Goal: Task Accomplishment & Management: Manage account settings

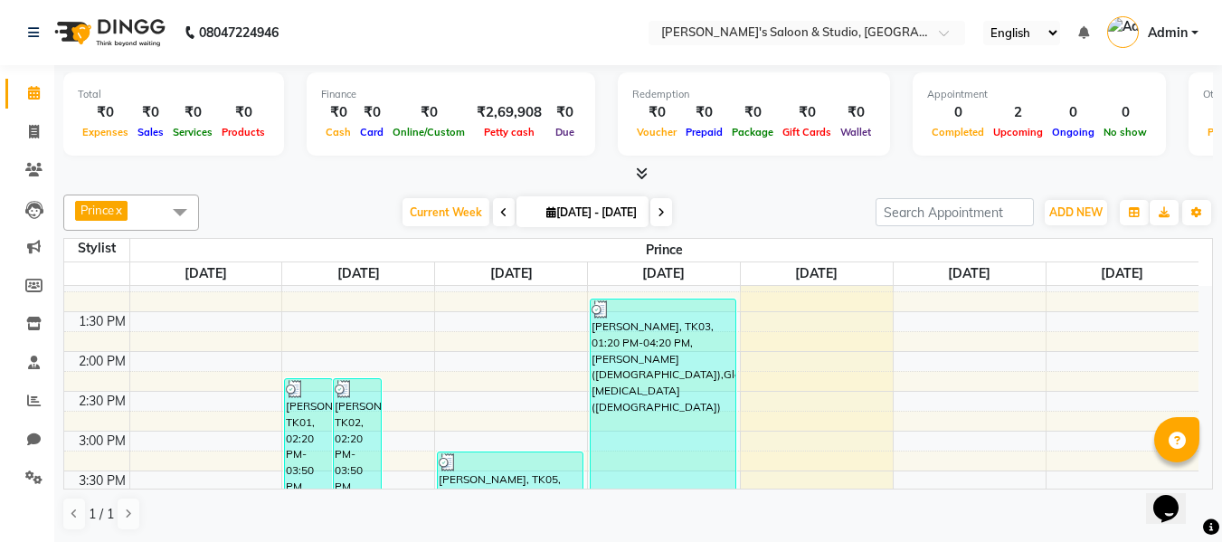
scroll to position [452, 0]
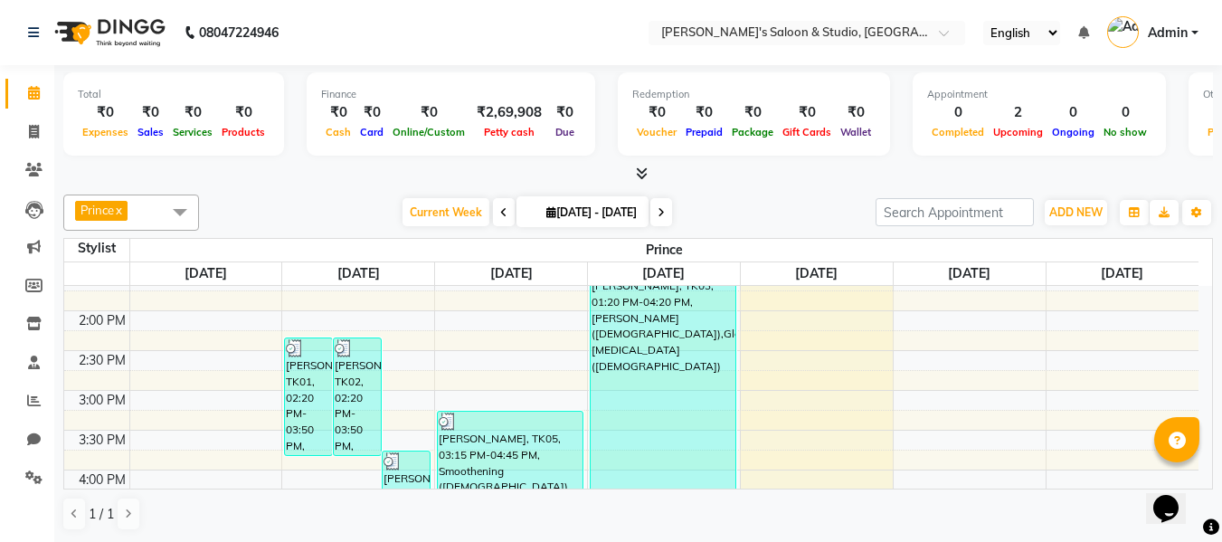
click at [807, 263] on link "[DATE]" at bounding box center [816, 273] width 50 height 23
click at [785, 267] on div "[DATE]" at bounding box center [817, 273] width 152 height 23
click at [792, 266] on div "[DATE]" at bounding box center [817, 273] width 152 height 23
click at [792, 266] on link "[DATE]" at bounding box center [816, 273] width 50 height 23
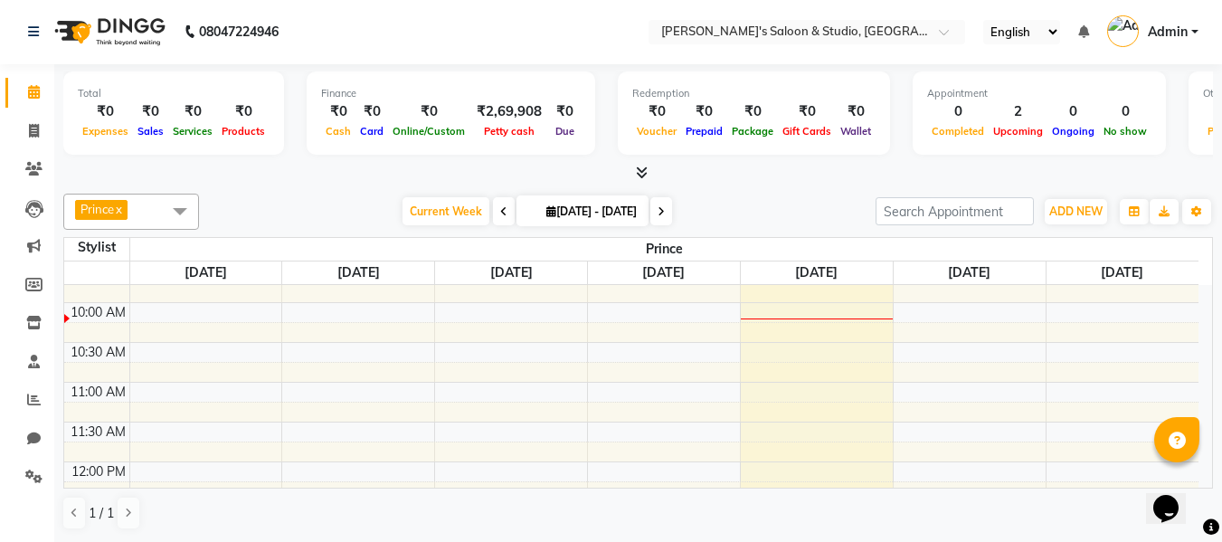
scroll to position [90, 0]
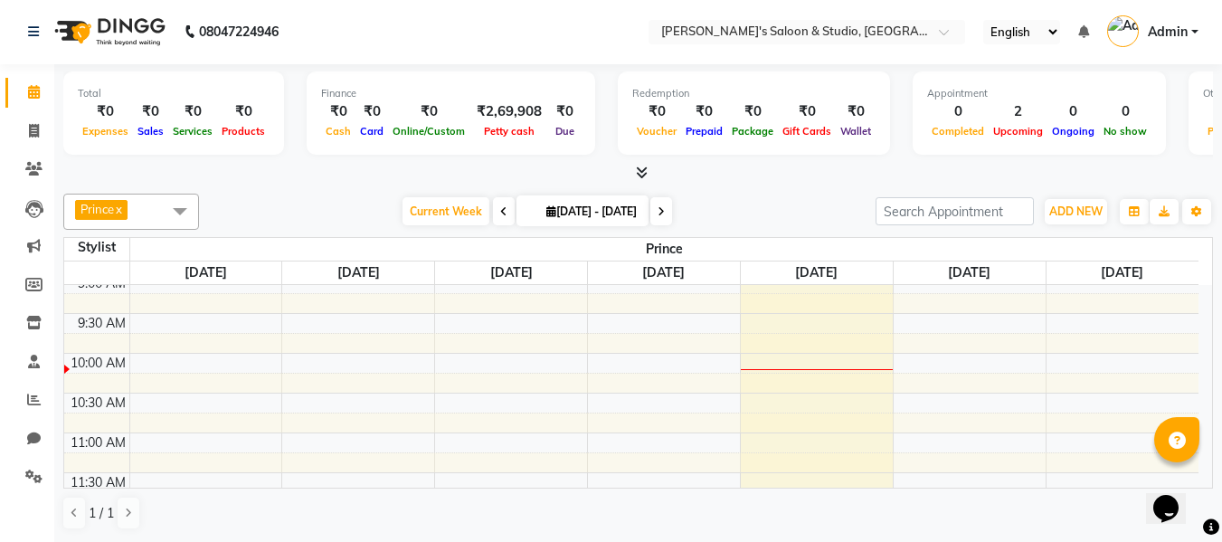
click at [639, 261] on link "[DATE]" at bounding box center [664, 272] width 50 height 23
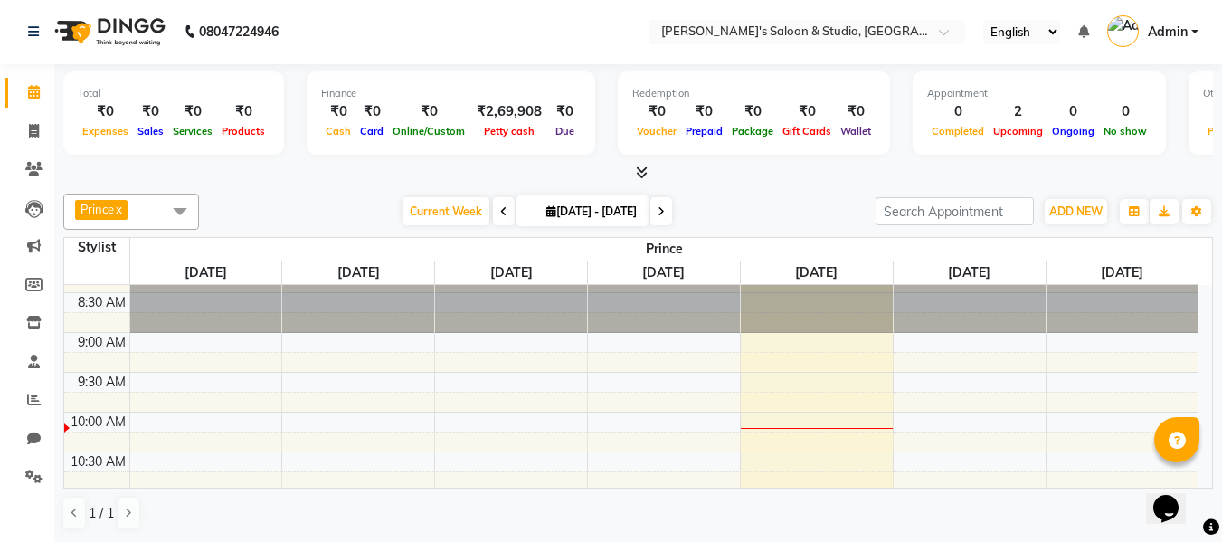
scroll to position [0, 0]
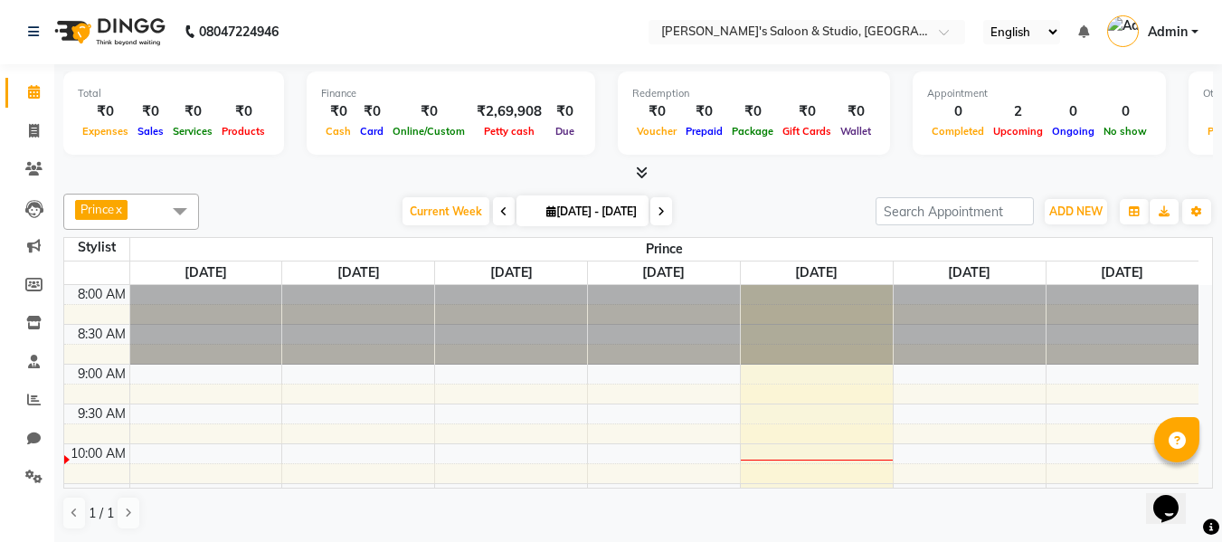
click at [116, 244] on div "Stylist" at bounding box center [96, 247] width 65 height 19
click at [184, 212] on span at bounding box center [180, 211] width 36 height 34
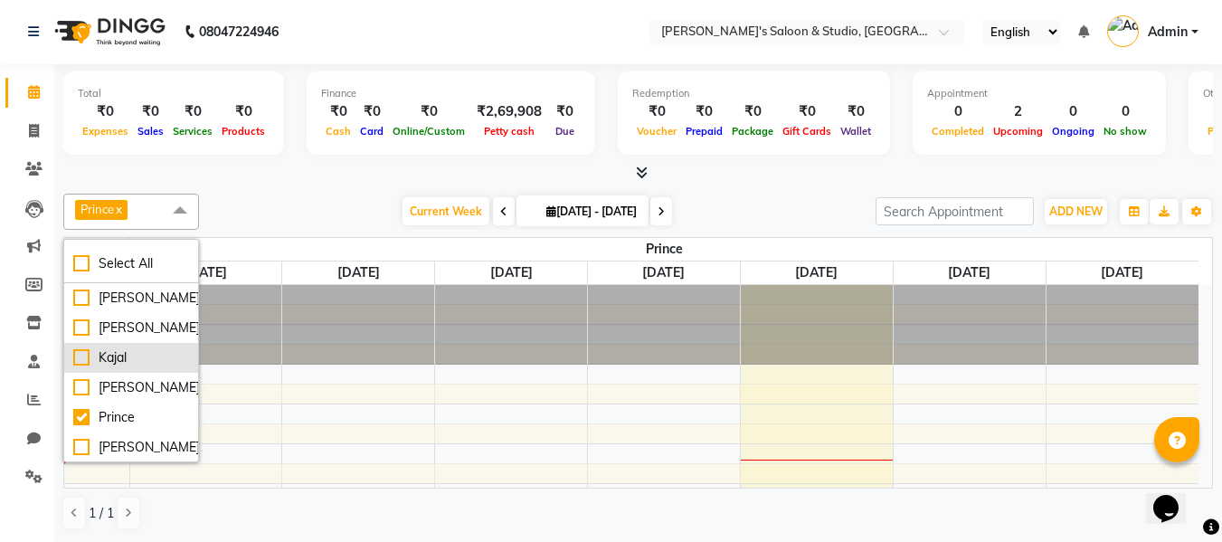
click at [140, 364] on div "Kajal" at bounding box center [131, 357] width 116 height 19
checkbox input "true"
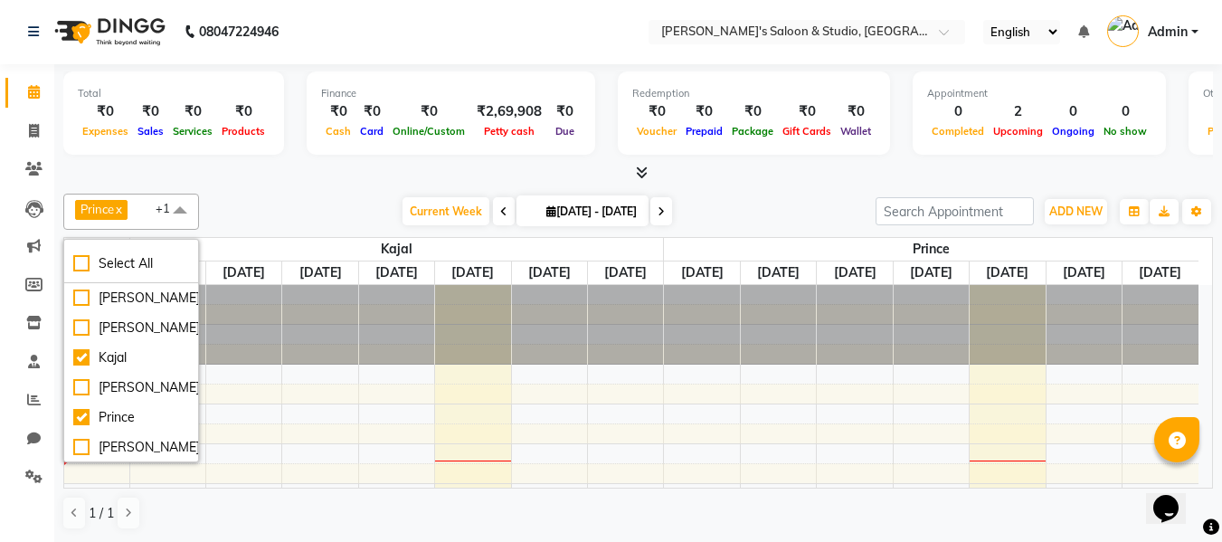
click at [284, 211] on div "Current Week [DATE] [DATE] - [DATE]" at bounding box center [537, 211] width 658 height 27
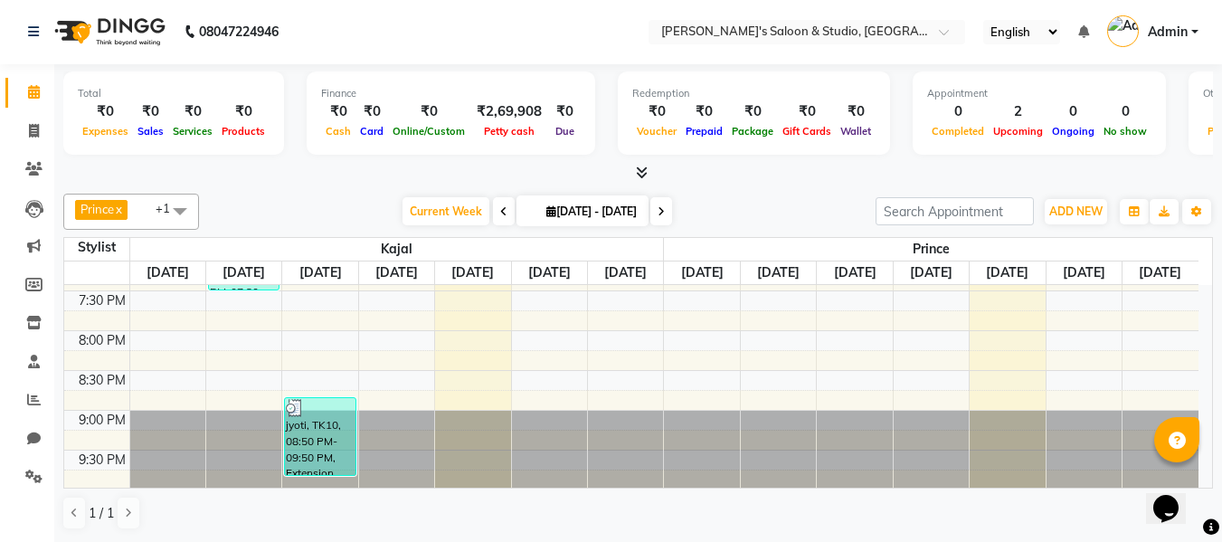
scroll to position [911, 0]
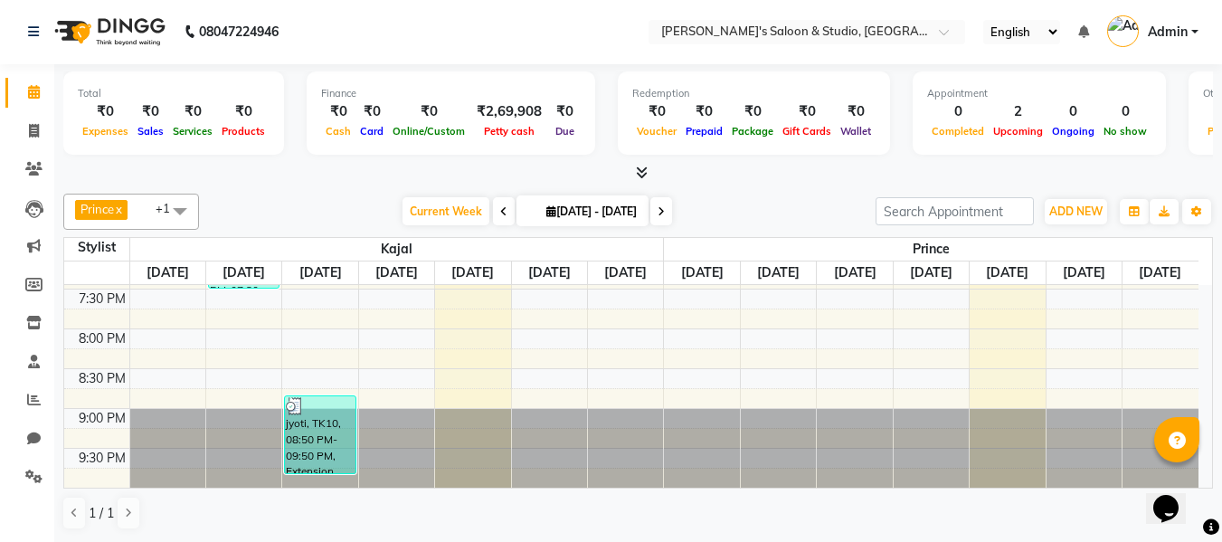
click at [1001, 273] on link "[DATE]" at bounding box center [1007, 272] width 50 height 23
click at [1000, 273] on link "[DATE]" at bounding box center [1007, 272] width 50 height 23
click at [996, 273] on link "[DATE]" at bounding box center [1007, 272] width 50 height 23
click at [984, 209] on input "search" at bounding box center [955, 211] width 158 height 28
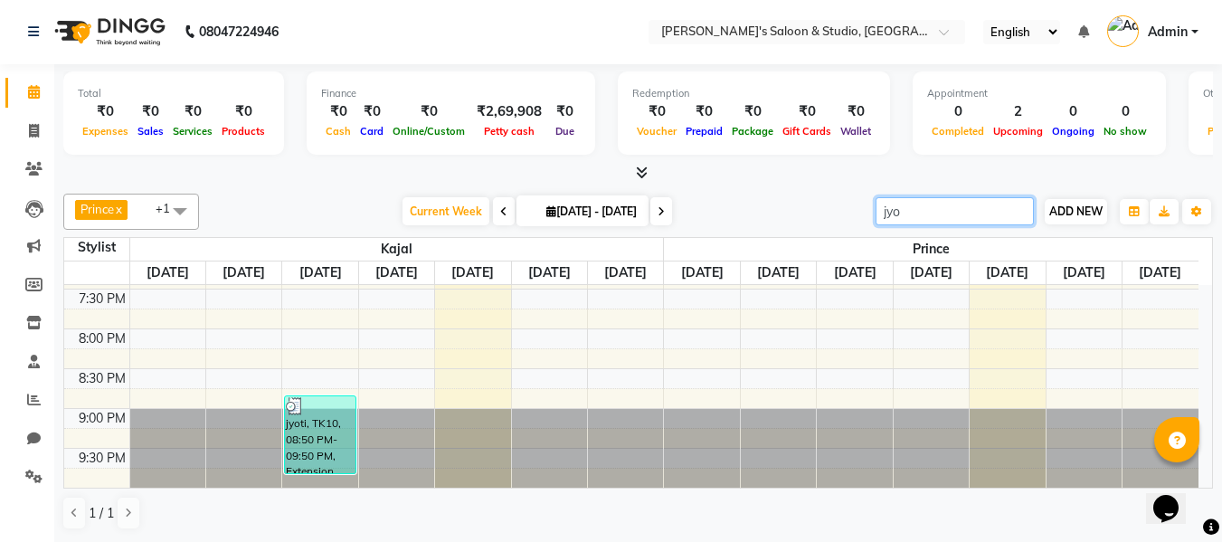
type input "jyo"
click at [1058, 215] on span "ADD NEW" at bounding box center [1075, 211] width 53 height 14
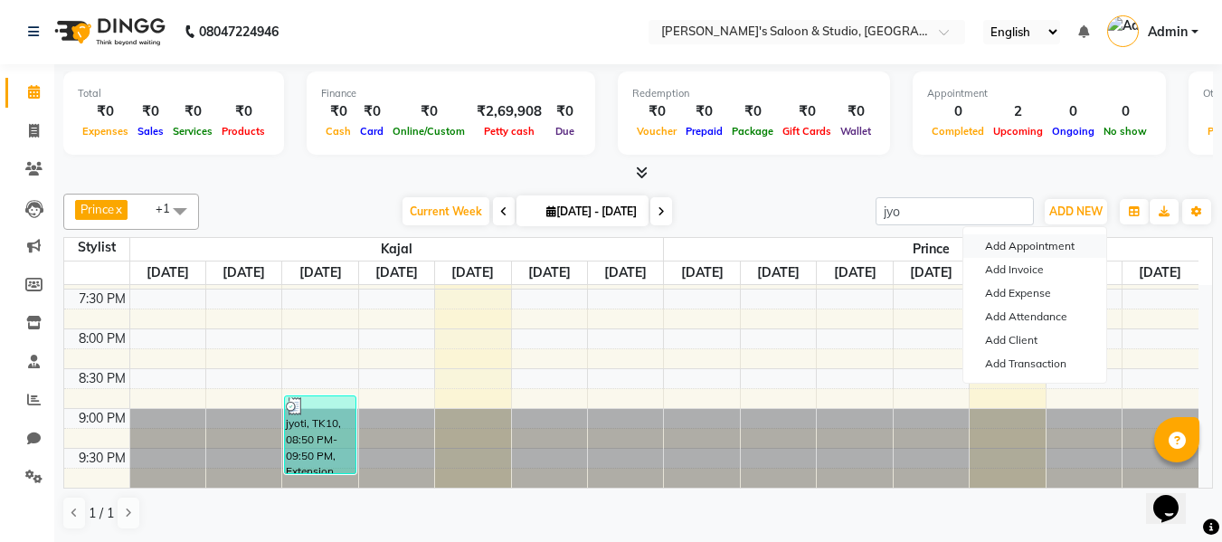
click at [1059, 248] on button "Add Appointment" at bounding box center [1034, 246] width 143 height 24
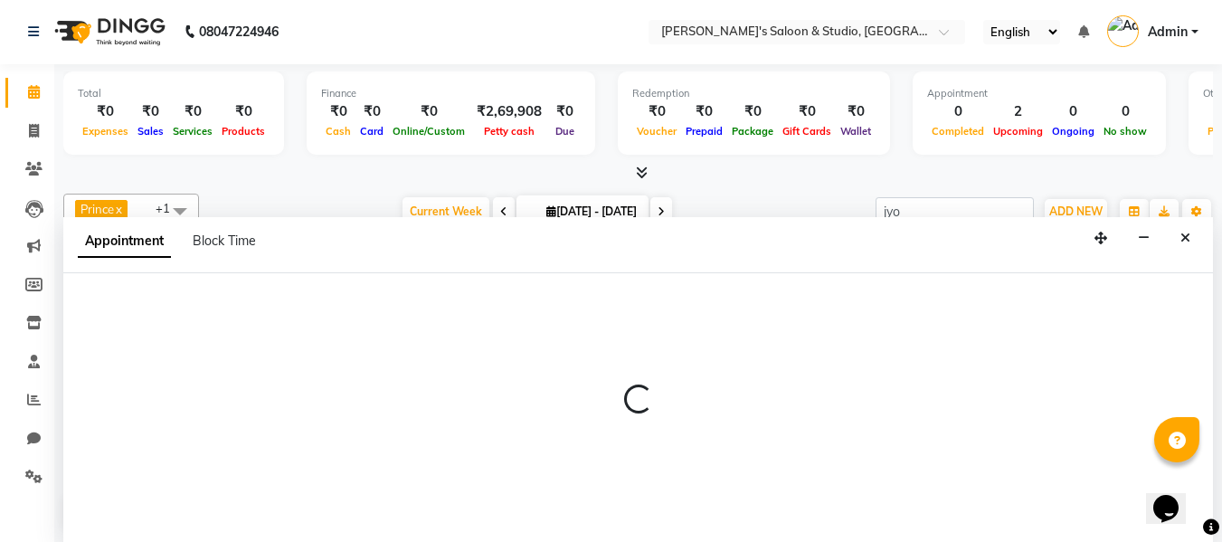
select select "540"
select select "tentative"
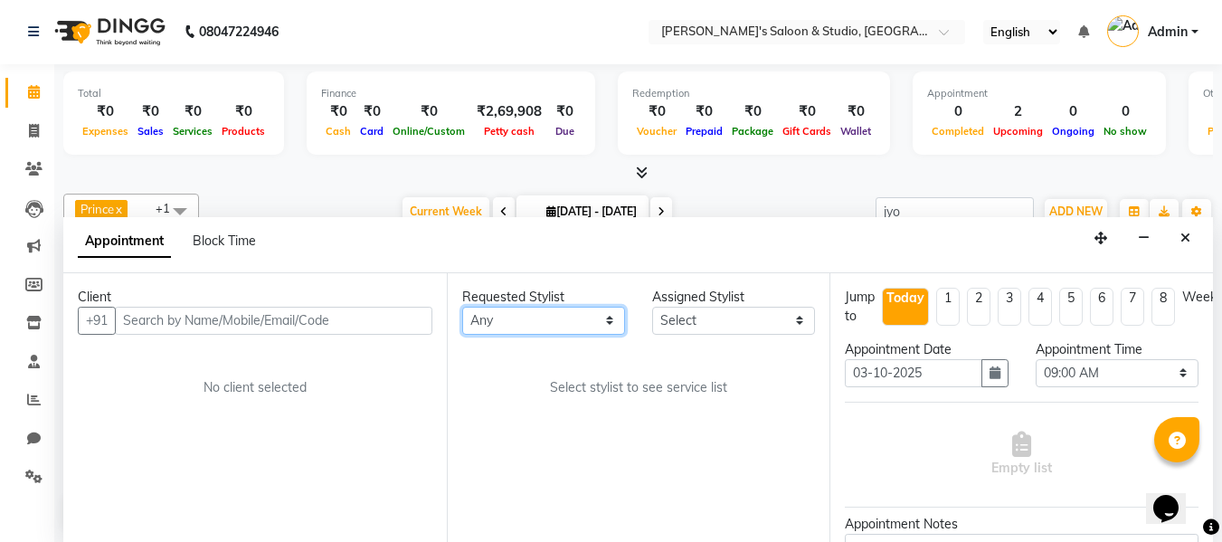
click at [575, 327] on select "Any [PERSON_NAME] Kajal [PERSON_NAME] [PERSON_NAME]" at bounding box center [543, 321] width 163 height 28
select select "67312"
click at [462, 307] on select "Any [PERSON_NAME] Kajal [PERSON_NAME] [PERSON_NAME]" at bounding box center [543, 321] width 163 height 28
select select "67312"
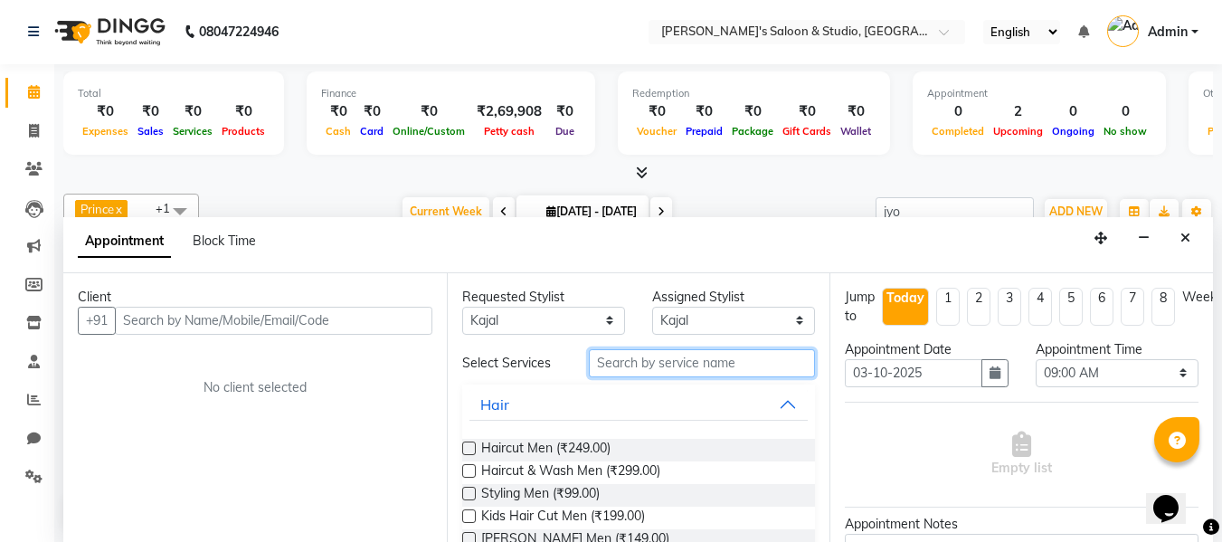
click at [751, 362] on input "text" at bounding box center [702, 363] width 226 height 28
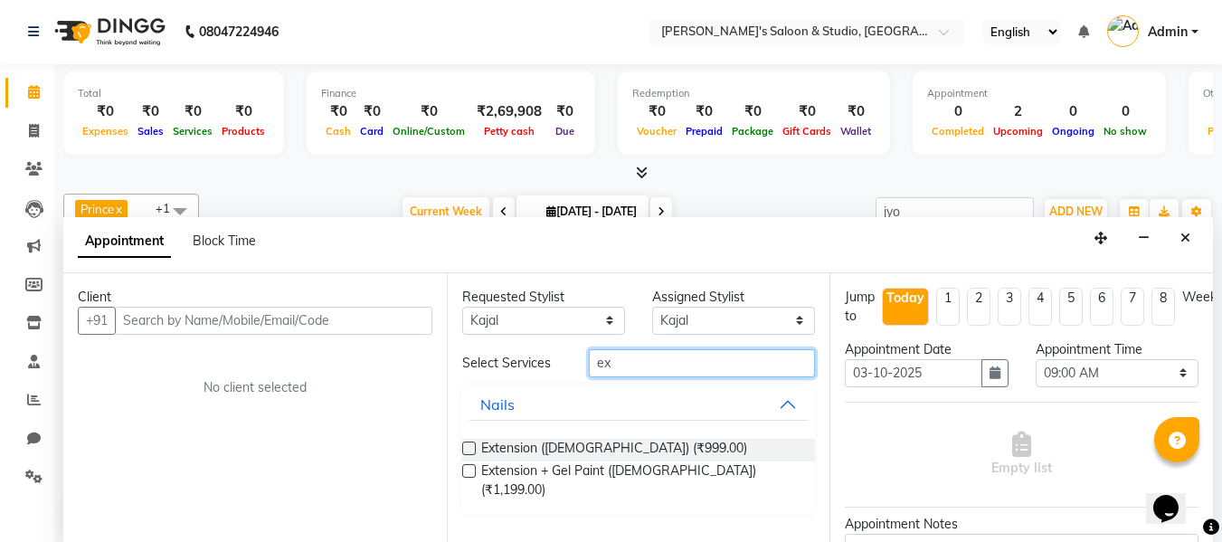
type input "ex"
click at [751, 466] on div "Extension + Gel Paint ([DEMOGRAPHIC_DATA]) (₹1,199.00)" at bounding box center [639, 480] width 354 height 38
click at [469, 470] on label at bounding box center [469, 471] width 14 height 14
click at [469, 470] on input "checkbox" at bounding box center [468, 473] width 12 height 12
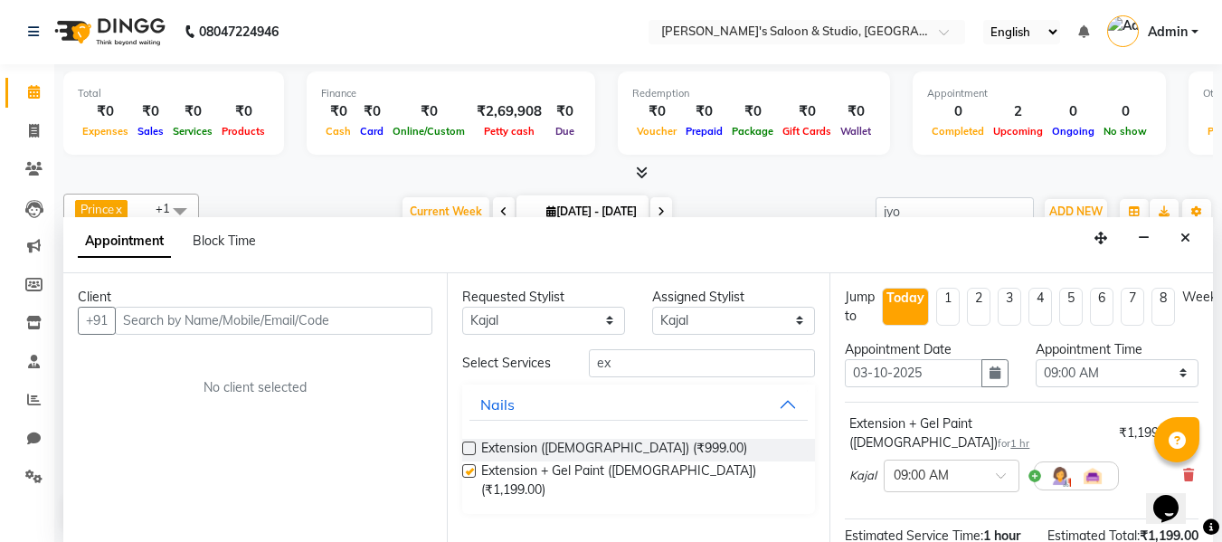
checkbox input "false"
click at [658, 364] on input "ex" at bounding box center [702, 363] width 226 height 28
type input "e"
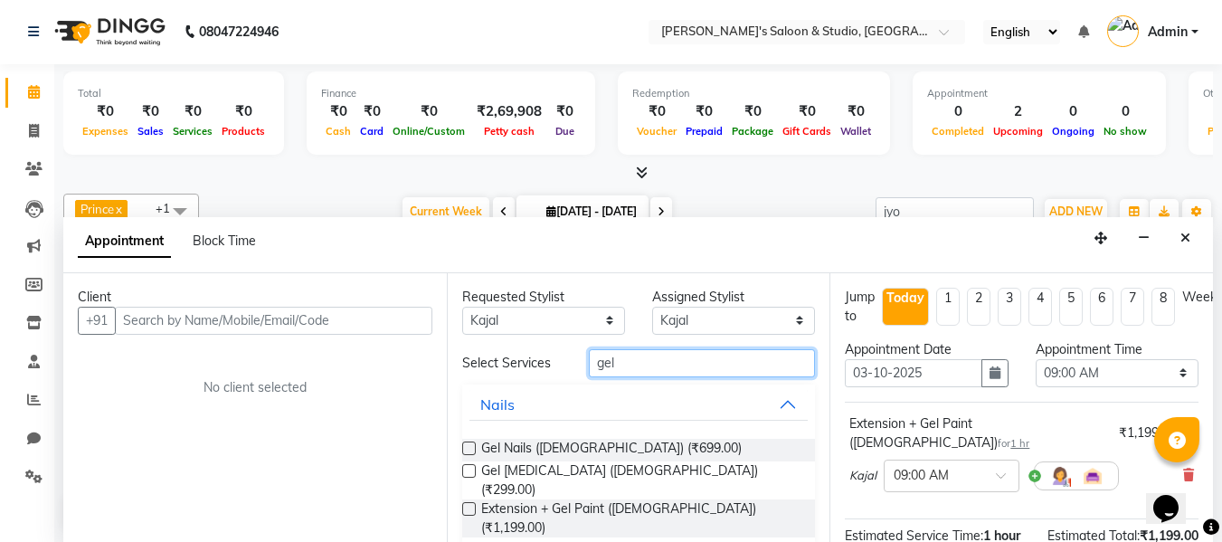
type input "gel"
click at [677, 451] on div "Gel Nails ([DEMOGRAPHIC_DATA]) (₹699.00)" at bounding box center [639, 450] width 354 height 23
click at [470, 441] on label at bounding box center [469, 448] width 14 height 14
click at [470, 444] on input "checkbox" at bounding box center [468, 450] width 12 height 12
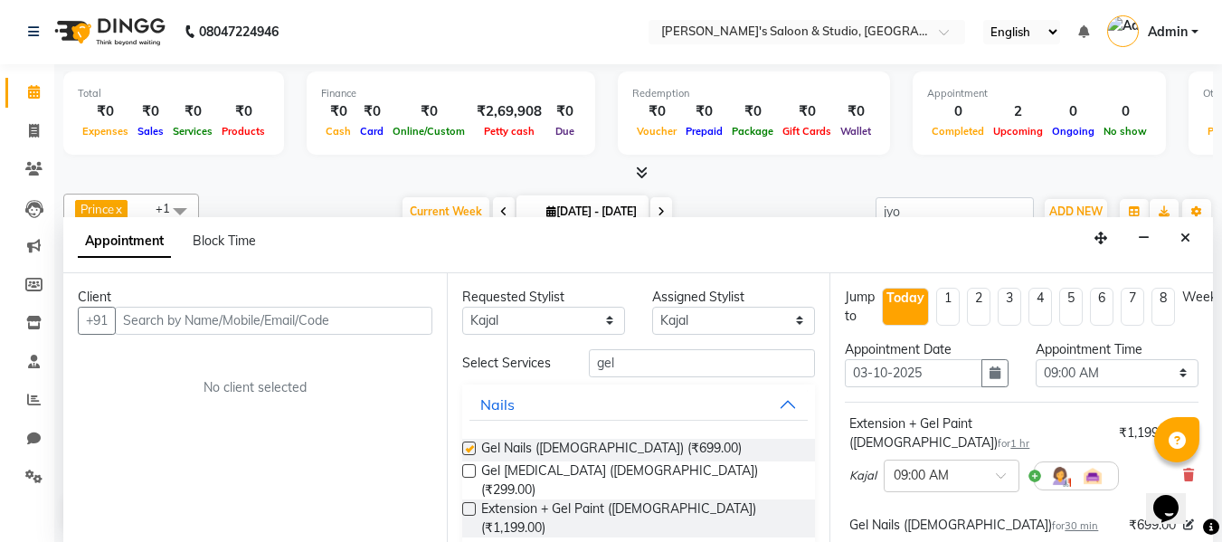
checkbox input "false"
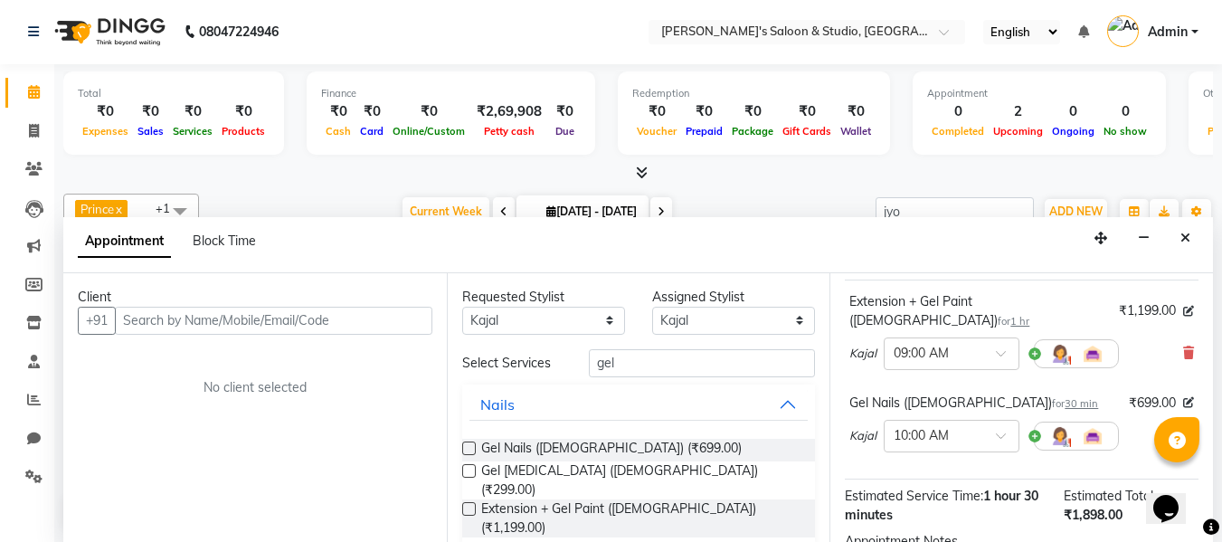
scroll to position [0, 0]
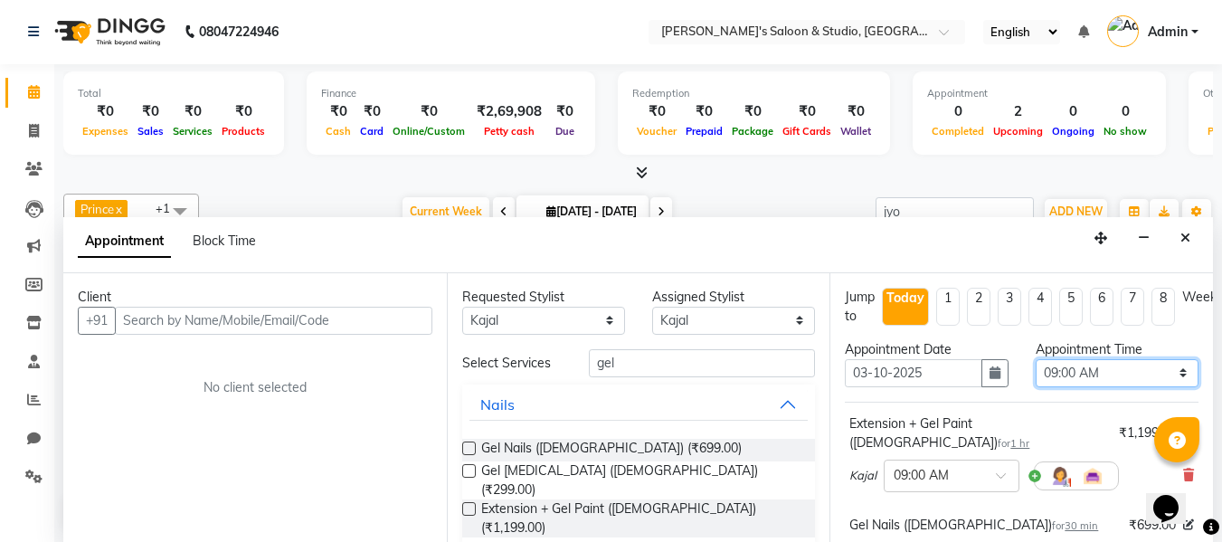
click at [1171, 374] on select "Select 09:00 AM 09:15 AM 09:30 AM 09:45 AM 10:00 AM 10:15 AM 10:30 AM 10:45 AM …" at bounding box center [1117, 373] width 163 height 28
select select "960"
click at [1036, 359] on select "Select 09:00 AM 09:15 AM 09:30 AM 09:45 AM 10:00 AM 10:15 AM 10:30 AM 10:45 AM …" at bounding box center [1117, 373] width 163 height 28
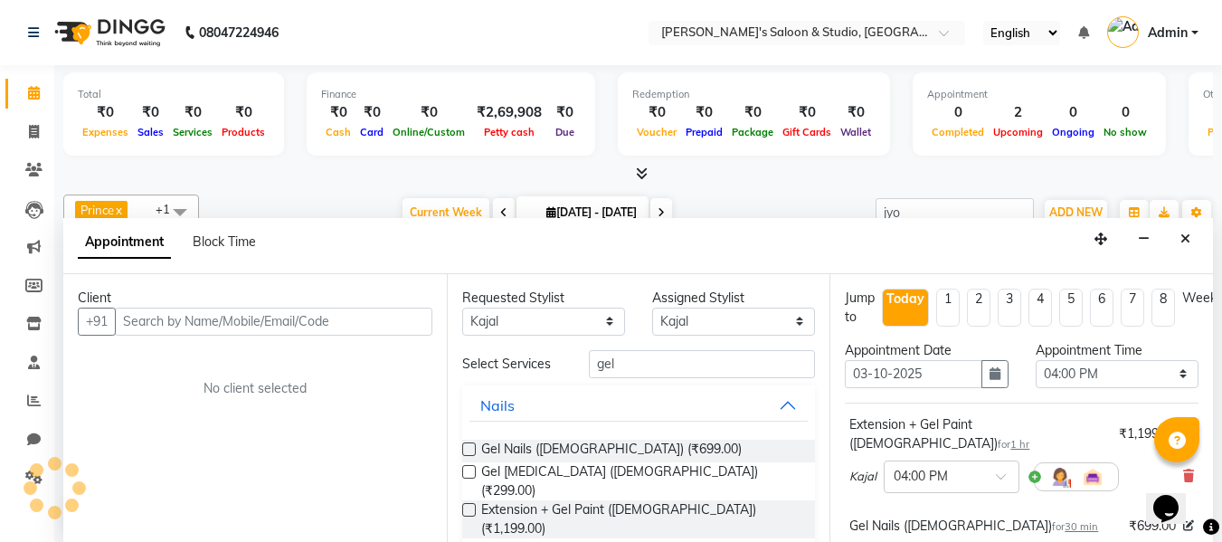
click at [910, 308] on li "Today" at bounding box center [905, 308] width 47 height 38
select select "960"
click at [910, 308] on li "Today" at bounding box center [905, 308] width 47 height 38
select select "960"
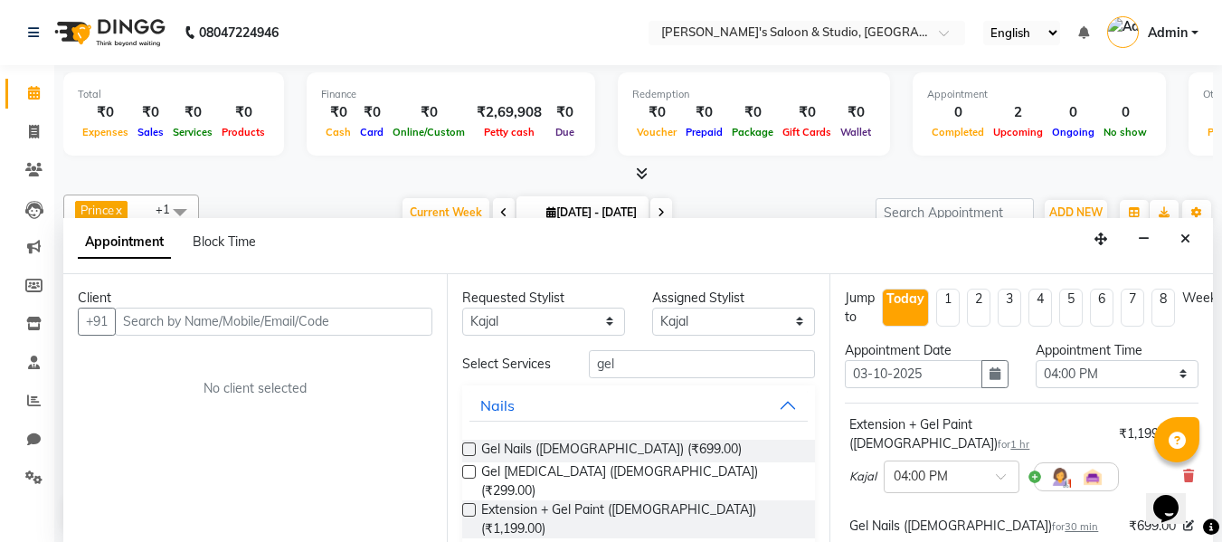
click at [910, 308] on li "Today" at bounding box center [905, 308] width 47 height 38
select select "960"
click at [910, 308] on li "Today" at bounding box center [905, 308] width 47 height 38
select select "960"
click at [1190, 246] on button "Close" at bounding box center [1185, 239] width 26 height 28
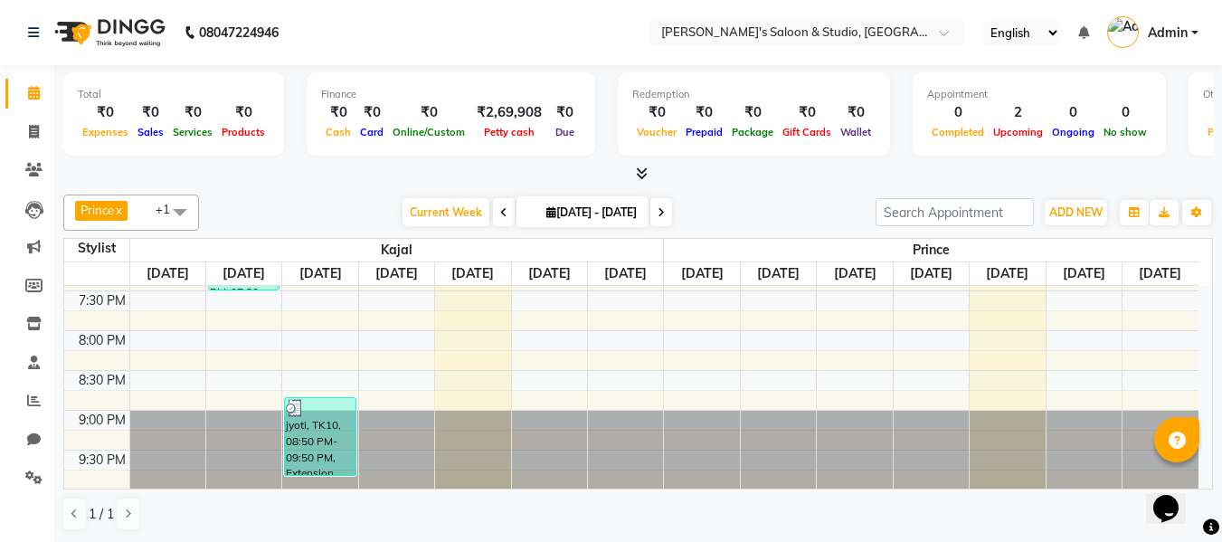
scroll to position [911, 0]
click at [478, 267] on link "[DATE]" at bounding box center [473, 273] width 50 height 23
click at [478, 283] on link "[DATE]" at bounding box center [473, 273] width 50 height 23
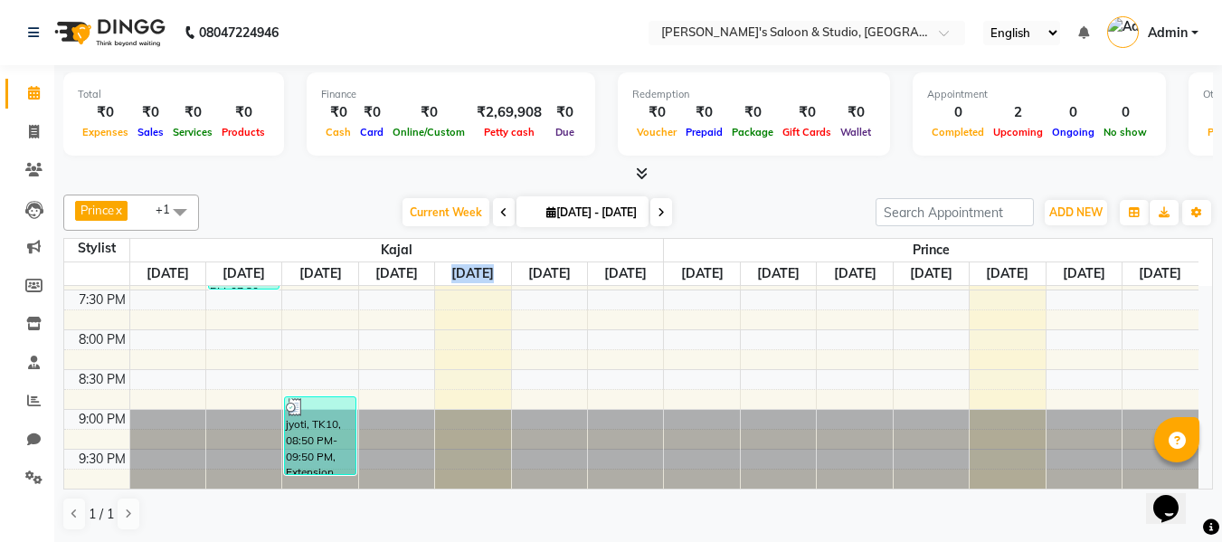
click at [478, 283] on link "[DATE]" at bounding box center [473, 273] width 50 height 23
click at [1080, 218] on button "ADD NEW Toggle Dropdown" at bounding box center [1076, 211] width 62 height 25
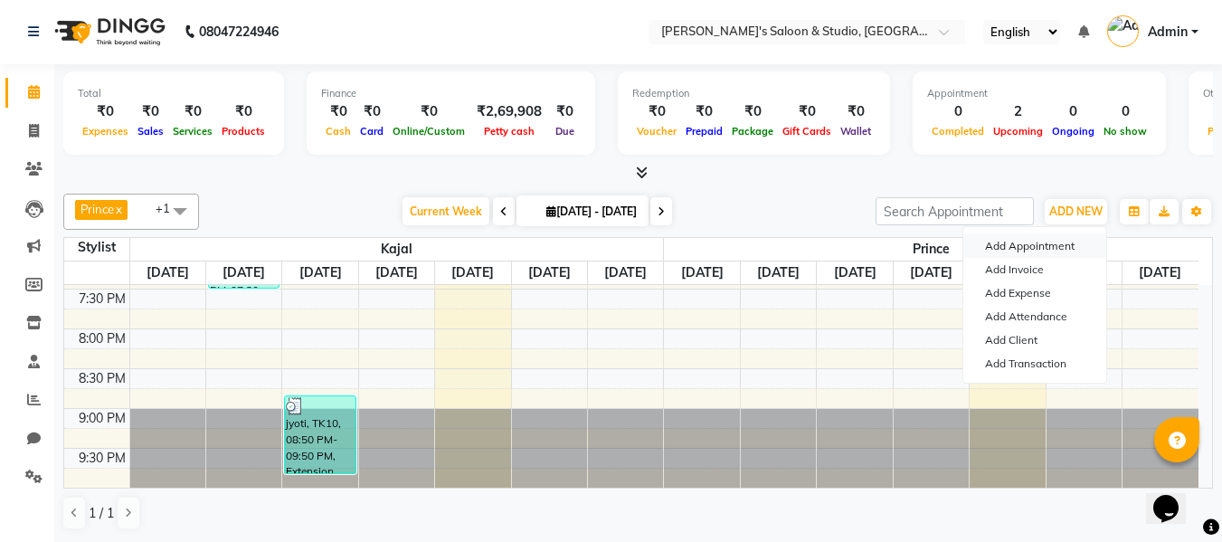
click at [1056, 252] on button "Add Appointment" at bounding box center [1034, 246] width 143 height 24
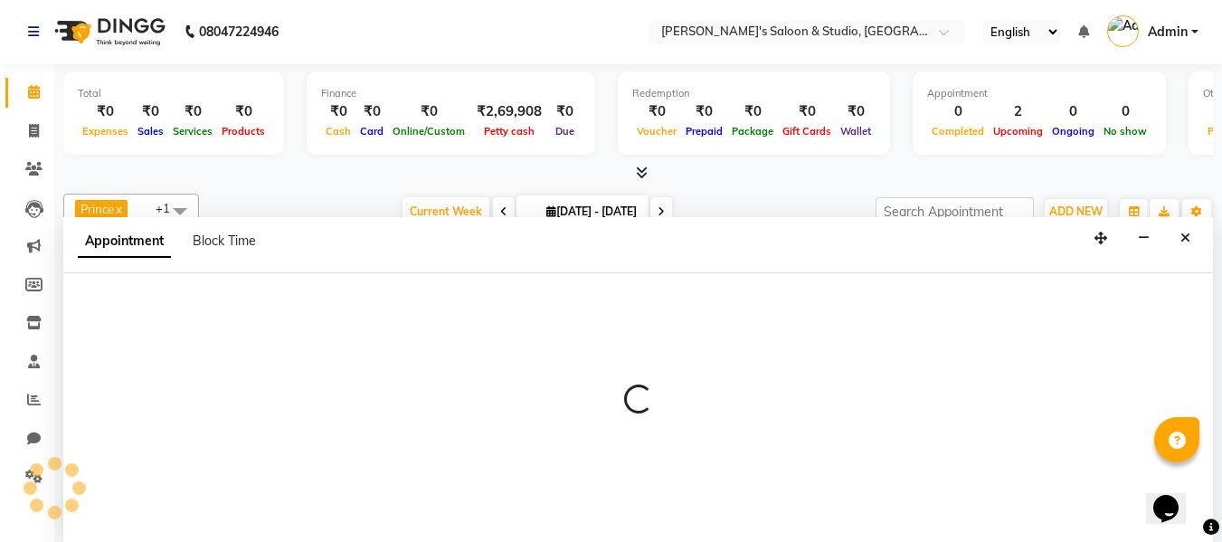
select select "tentative"
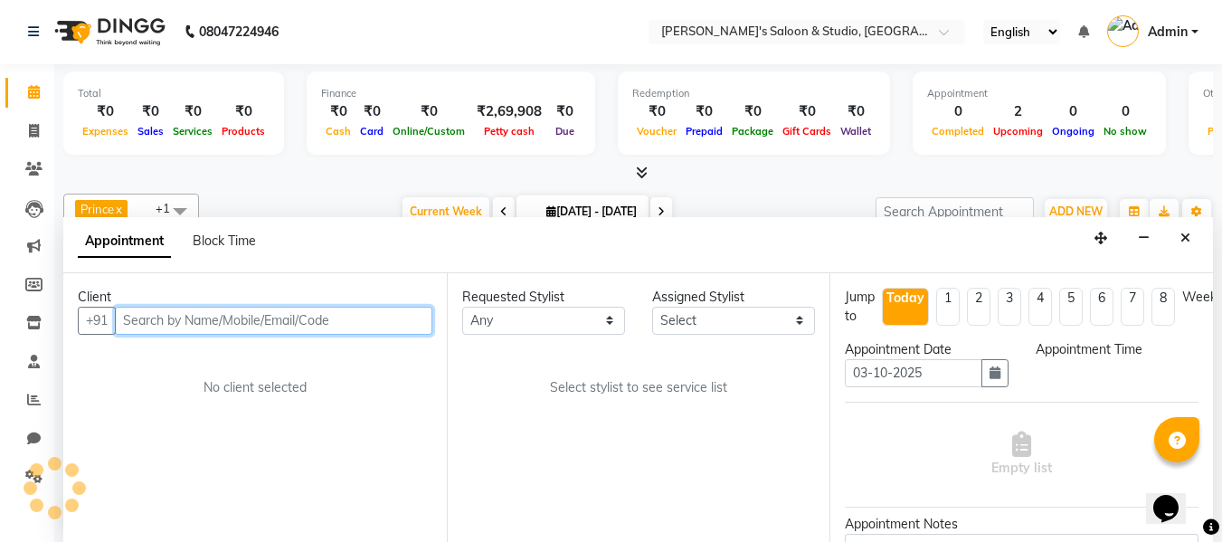
select select "540"
click at [363, 318] on input "text" at bounding box center [273, 321] width 317 height 28
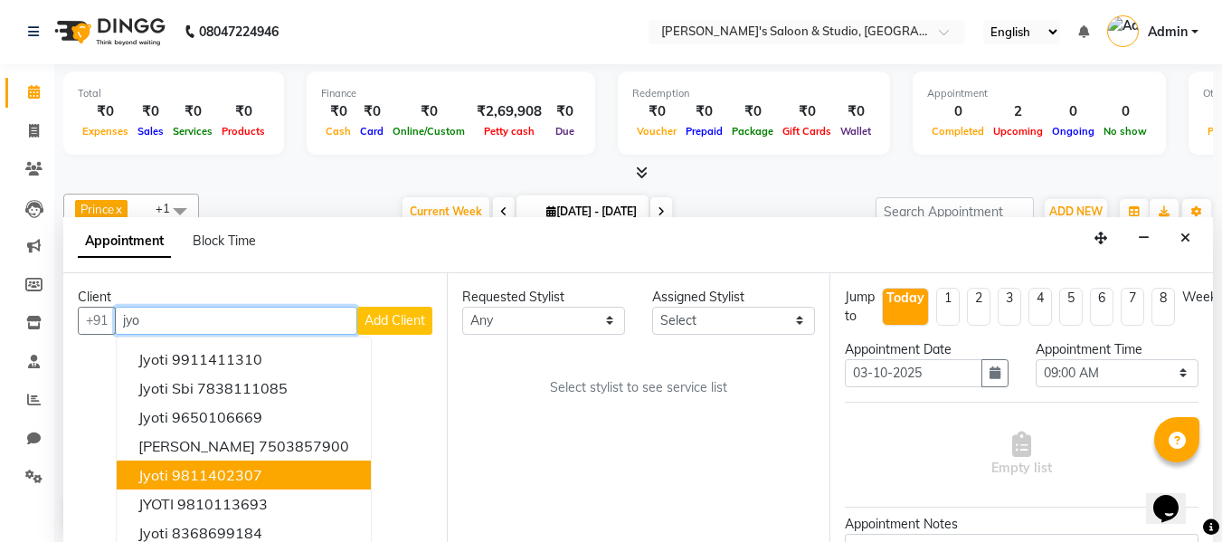
click at [256, 473] on ngb-highlight "9811402307" at bounding box center [217, 475] width 90 height 18
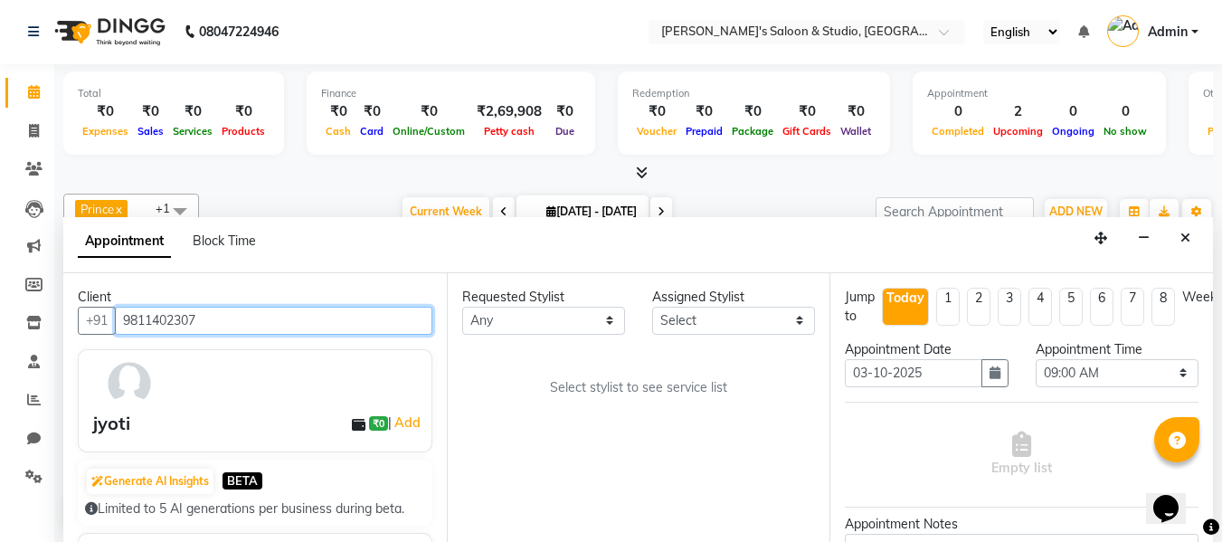
type input "9811402307"
click at [565, 280] on div "Requested Stylist Any [PERSON_NAME] Kajal [PERSON_NAME] [PERSON_NAME] Assigned …" at bounding box center [638, 407] width 383 height 269
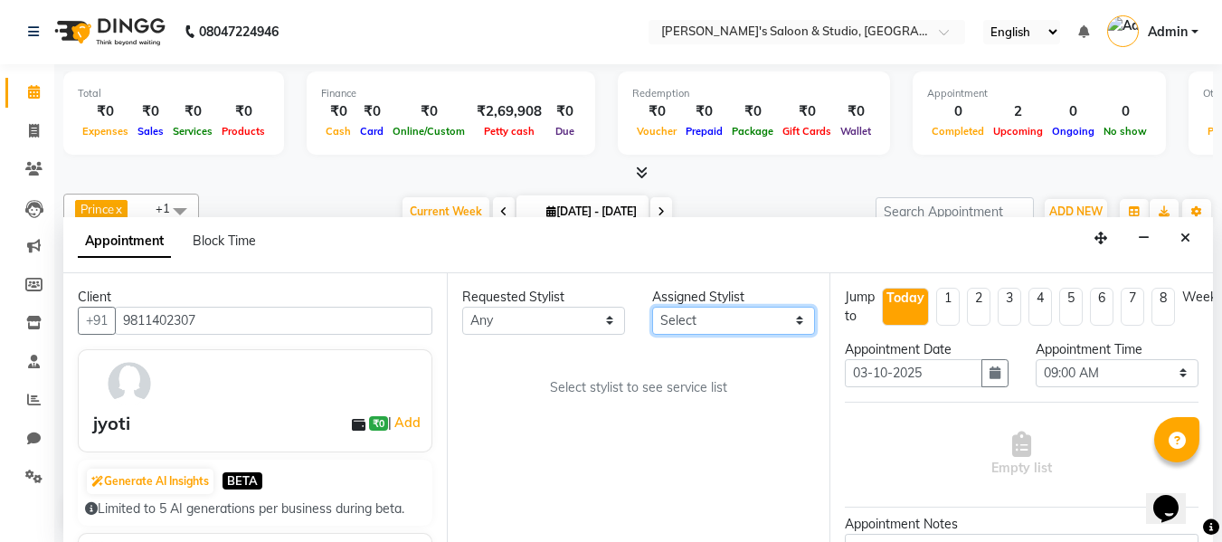
click at [734, 334] on select "Select [PERSON_NAME] Kajal [PERSON_NAME] [PERSON_NAME]" at bounding box center [733, 321] width 163 height 28
select select "67312"
click at [652, 307] on select "Select [PERSON_NAME] Kajal [PERSON_NAME] [PERSON_NAME]" at bounding box center [733, 321] width 163 height 28
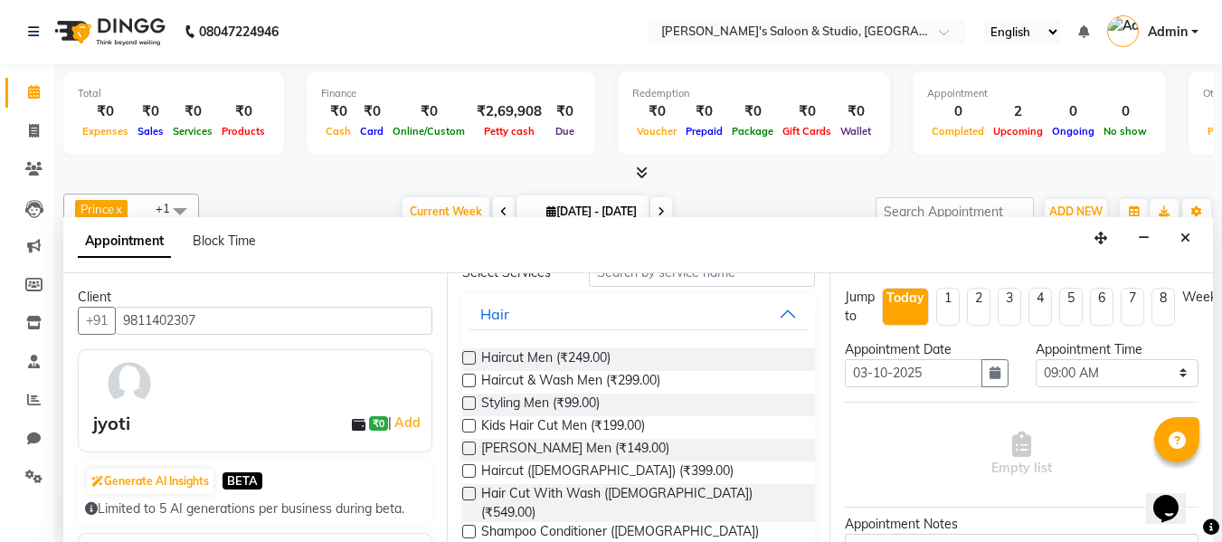
scroll to position [0, 0]
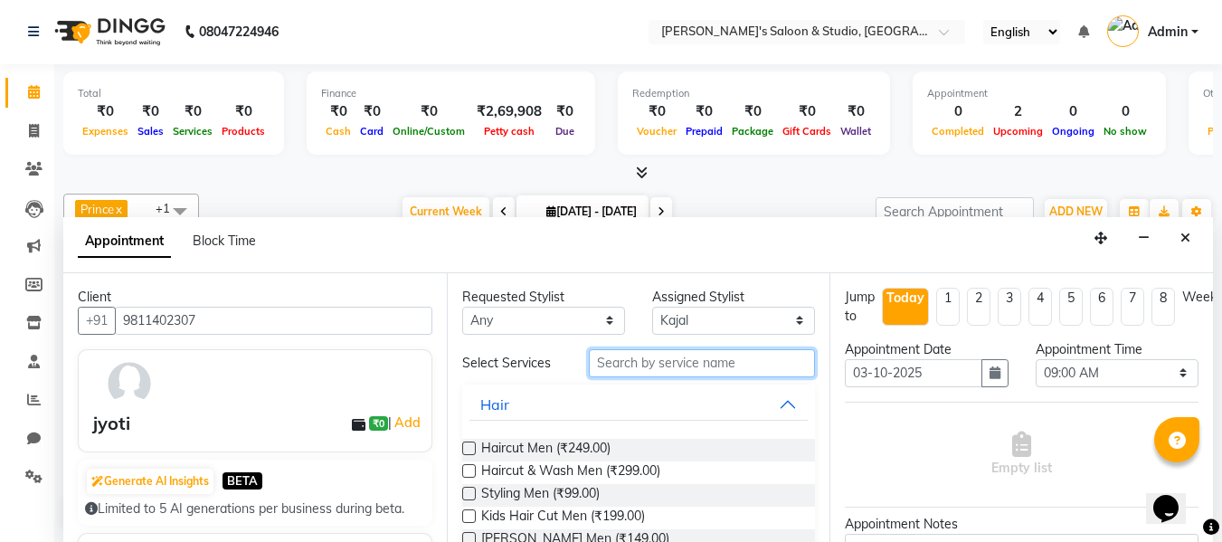
click at [701, 364] on input "text" at bounding box center [702, 363] width 226 height 28
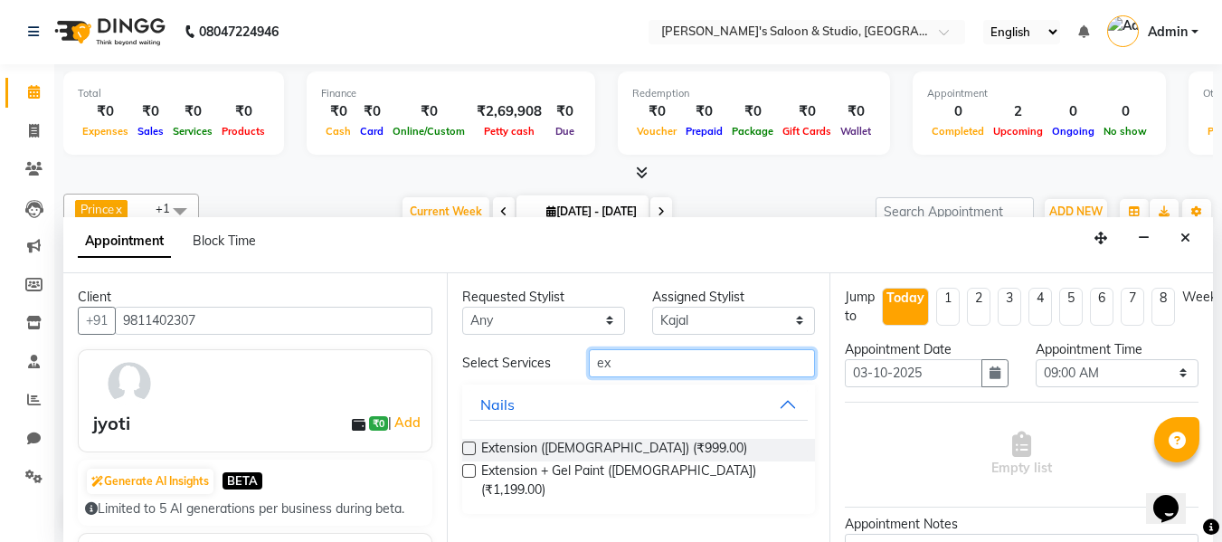
type input "ex"
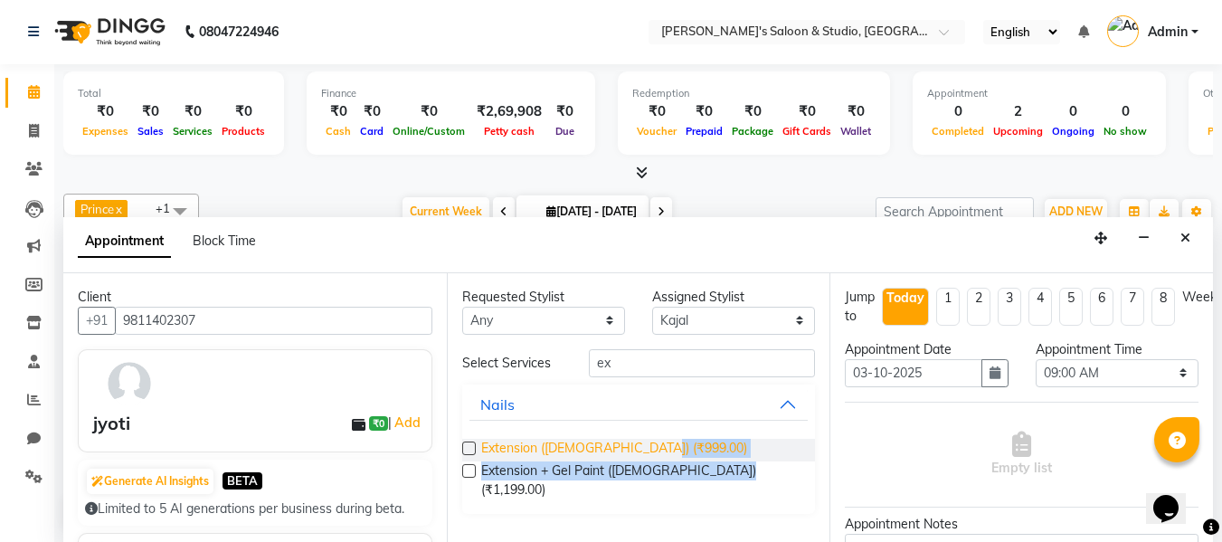
drag, startPoint x: 769, startPoint y: 446, endPoint x: 549, endPoint y: 458, distance: 220.1
click at [749, 487] on div "Extension ([DEMOGRAPHIC_DATA]) (₹999.00) Extension + Gel Paint ([DEMOGRAPHIC_DA…" at bounding box center [639, 469] width 354 height 90
click at [459, 470] on div "Requested Stylist Any [PERSON_NAME] Kajal [PERSON_NAME] [PERSON_NAME] Assigned …" at bounding box center [638, 407] width 383 height 269
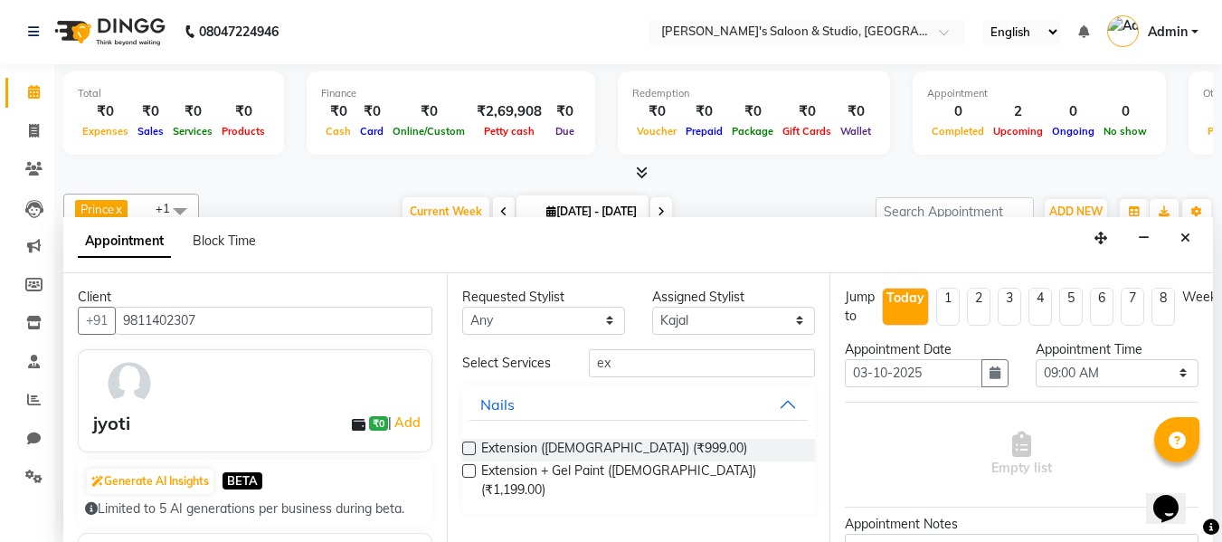
click at [467, 470] on label at bounding box center [469, 471] width 14 height 14
click at [467, 470] on input "checkbox" at bounding box center [468, 473] width 12 height 12
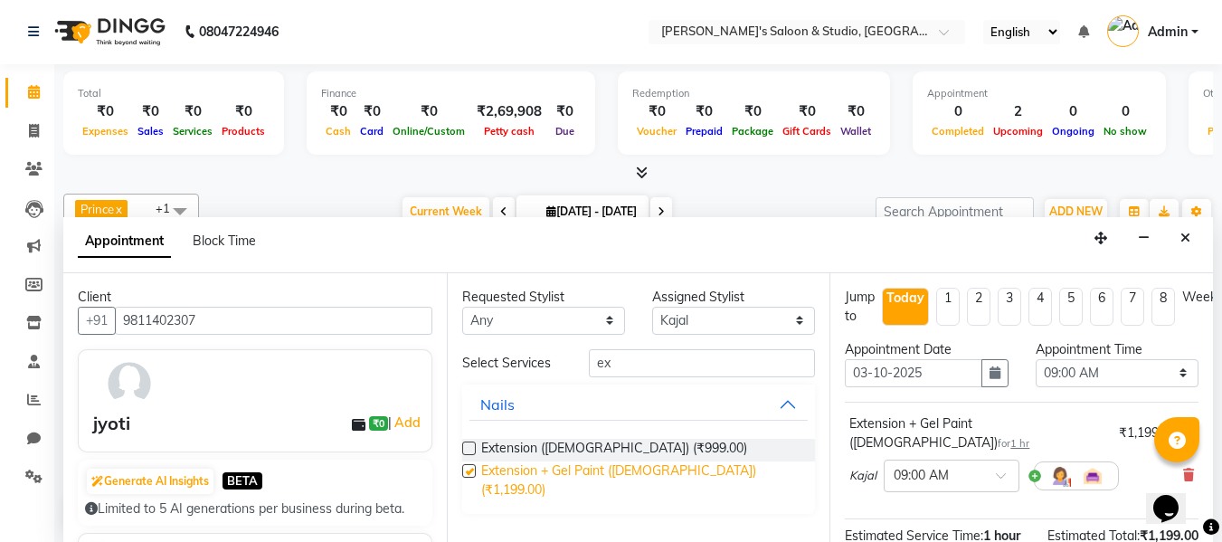
checkbox input "false"
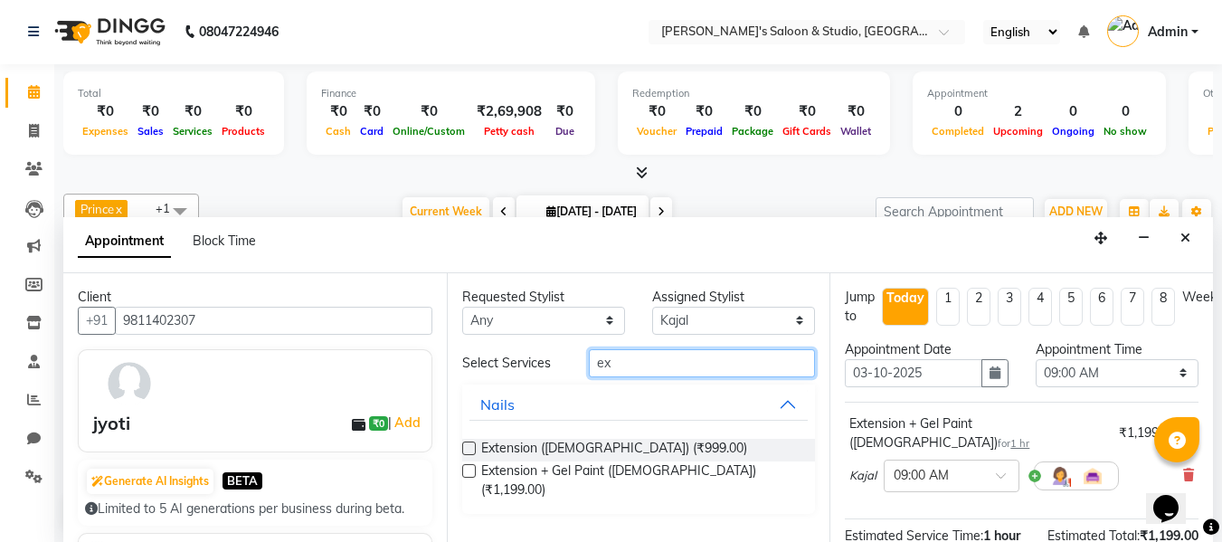
click at [771, 372] on input "ex" at bounding box center [702, 363] width 226 height 28
type input "e"
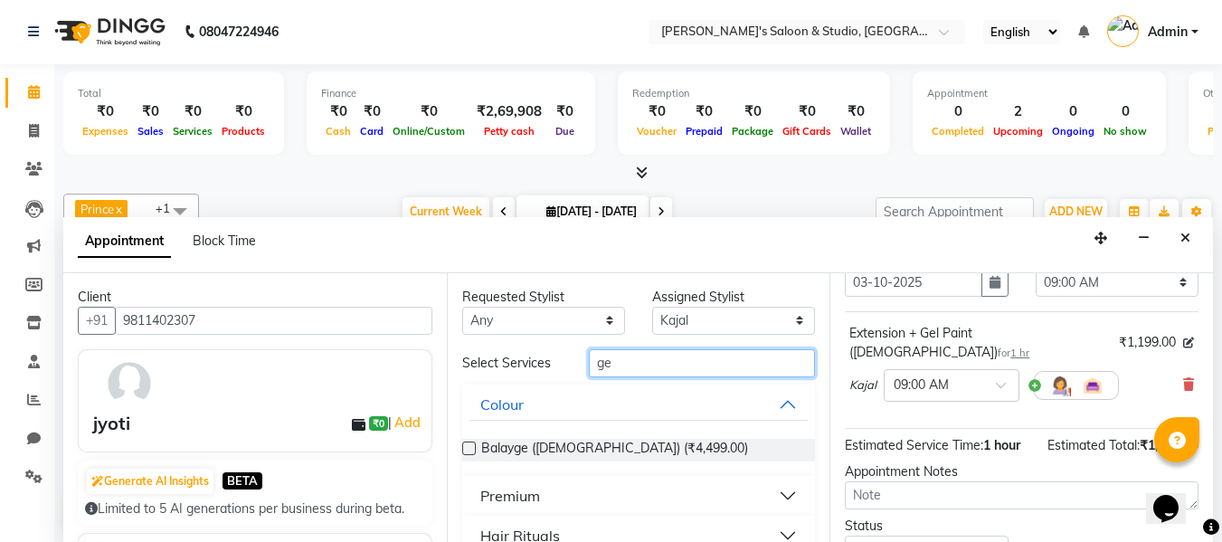
type input "g"
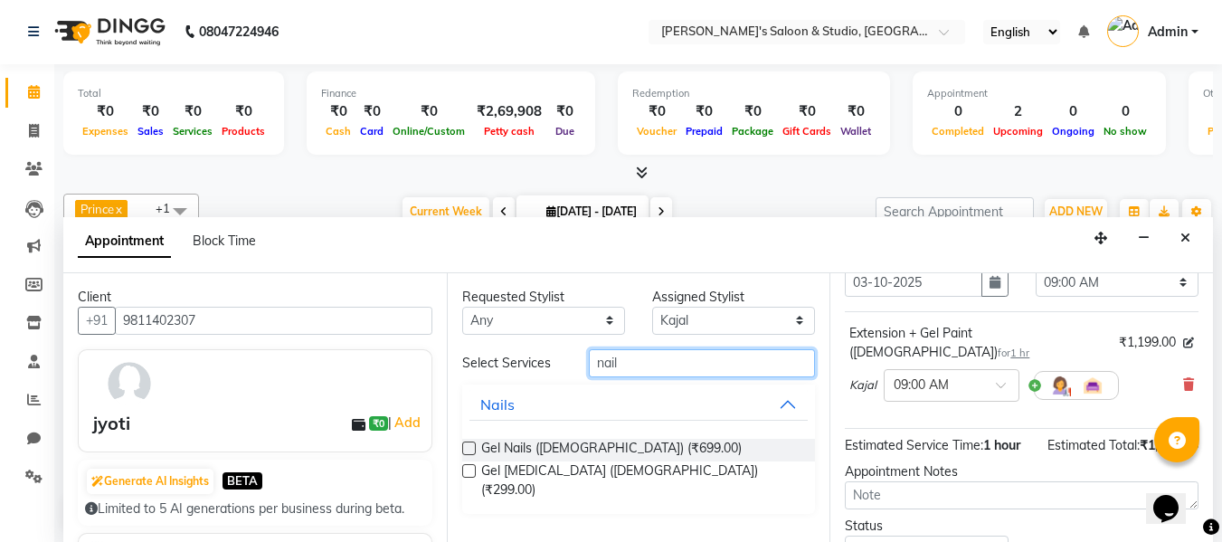
type input "nail"
click at [468, 445] on label at bounding box center [469, 448] width 14 height 14
click at [468, 445] on input "checkbox" at bounding box center [468, 450] width 12 height 12
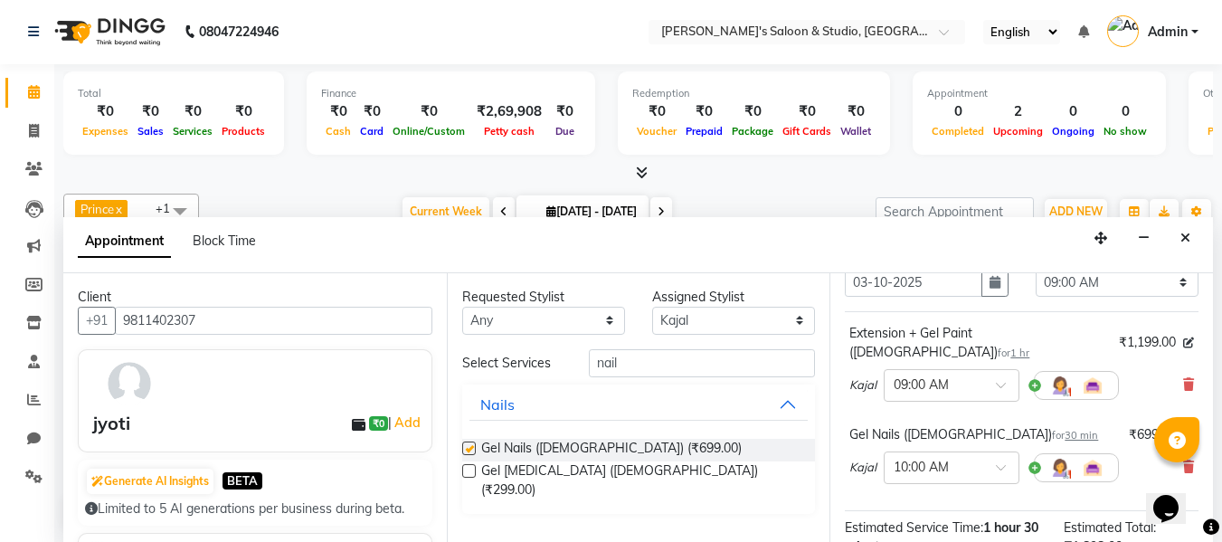
checkbox input "false"
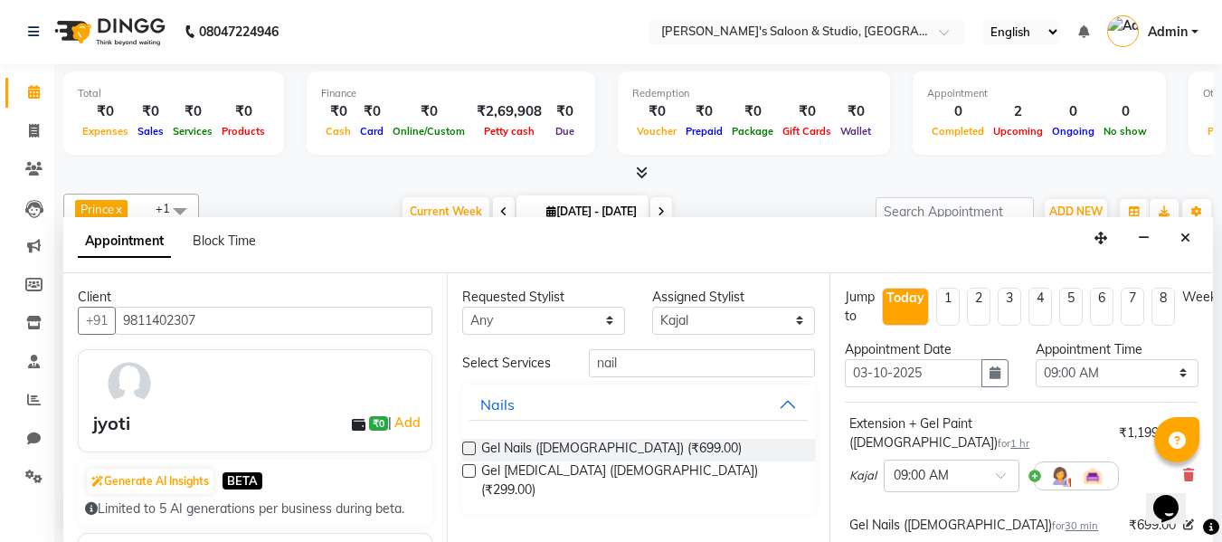
click at [1000, 304] on li "3" at bounding box center [1010, 307] width 24 height 38
type input "[DATE]"
select select "540"
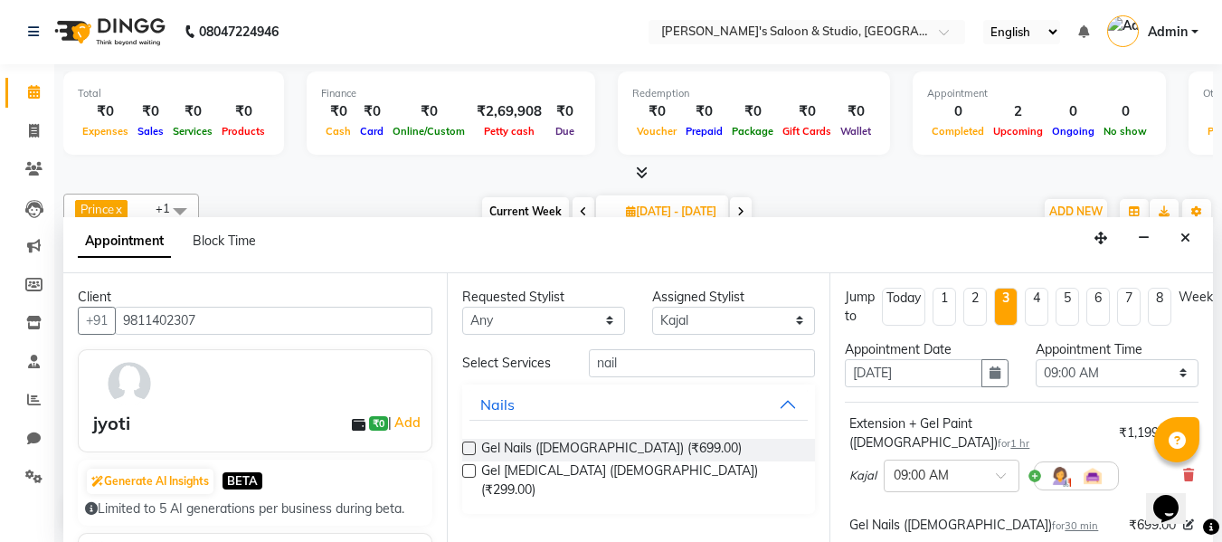
click at [910, 309] on li "Today" at bounding box center [903, 307] width 43 height 38
type input "[DATE]"
type input "03-10-2025"
select select "540"
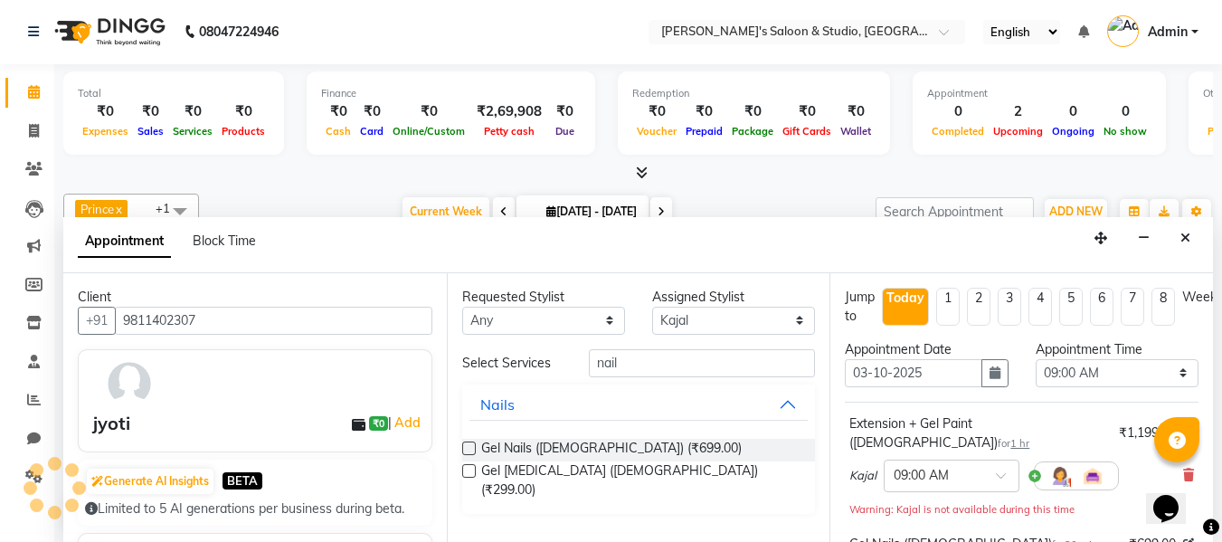
scroll to position [160, 0]
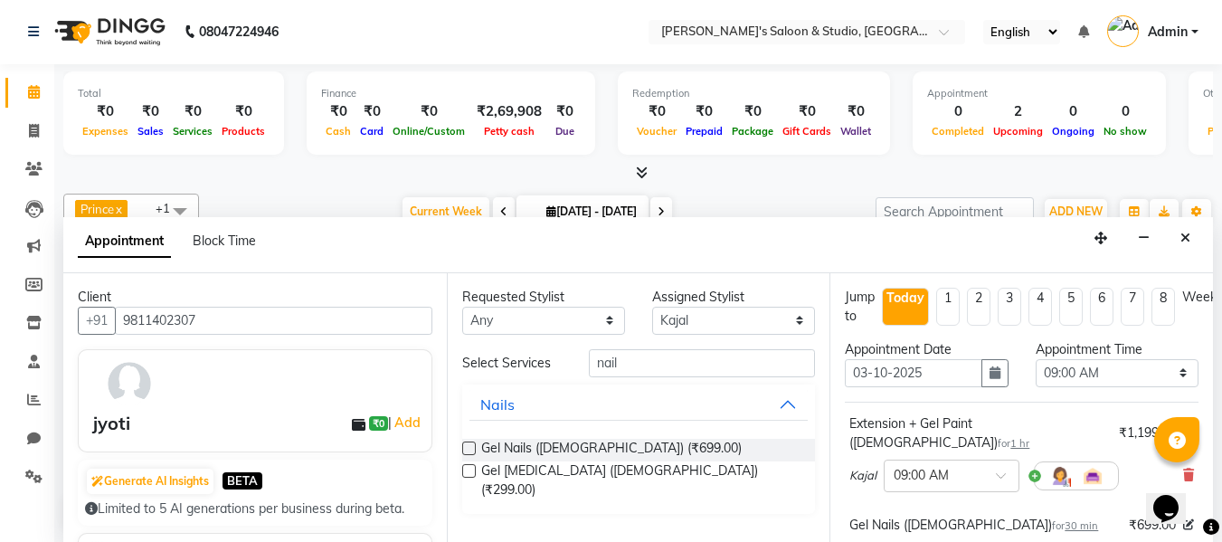
click at [909, 304] on div "Today" at bounding box center [905, 298] width 38 height 19
select select "540"
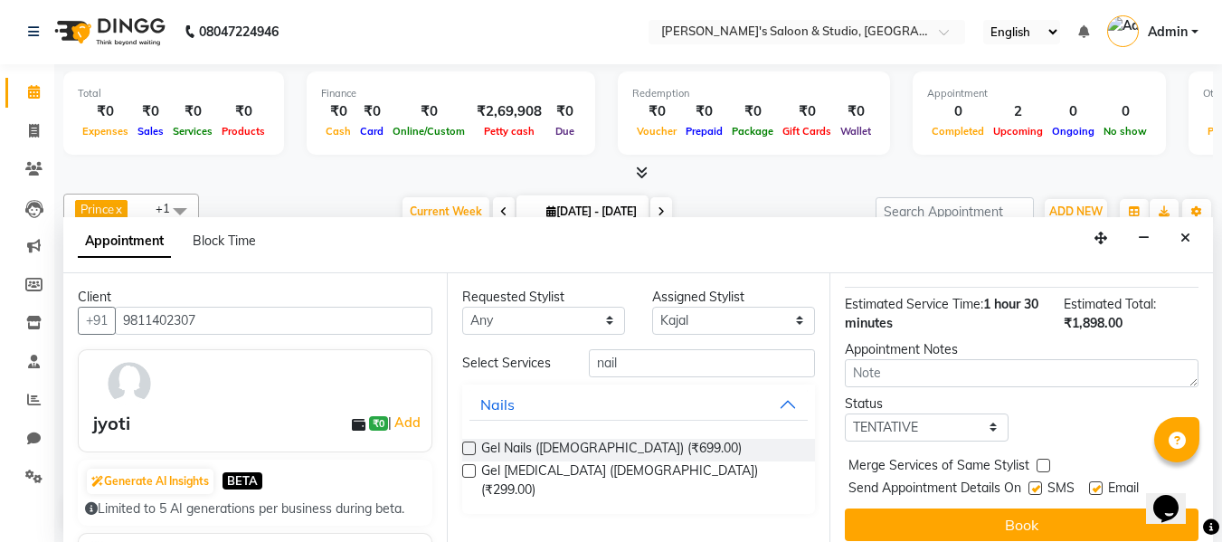
scroll to position [322, 0]
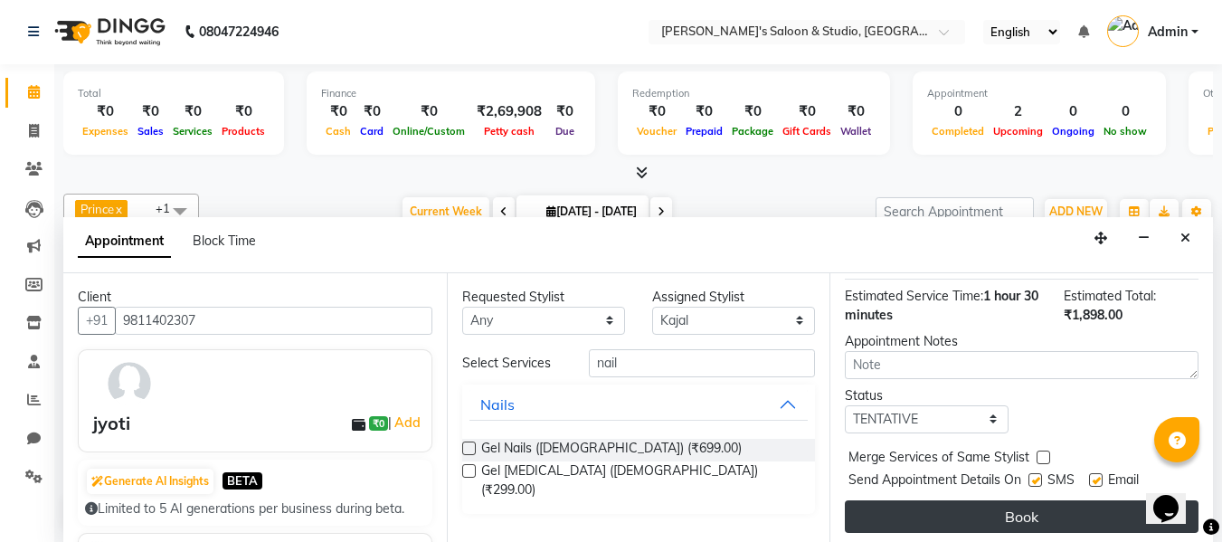
click at [997, 503] on button "Book" at bounding box center [1022, 516] width 354 height 33
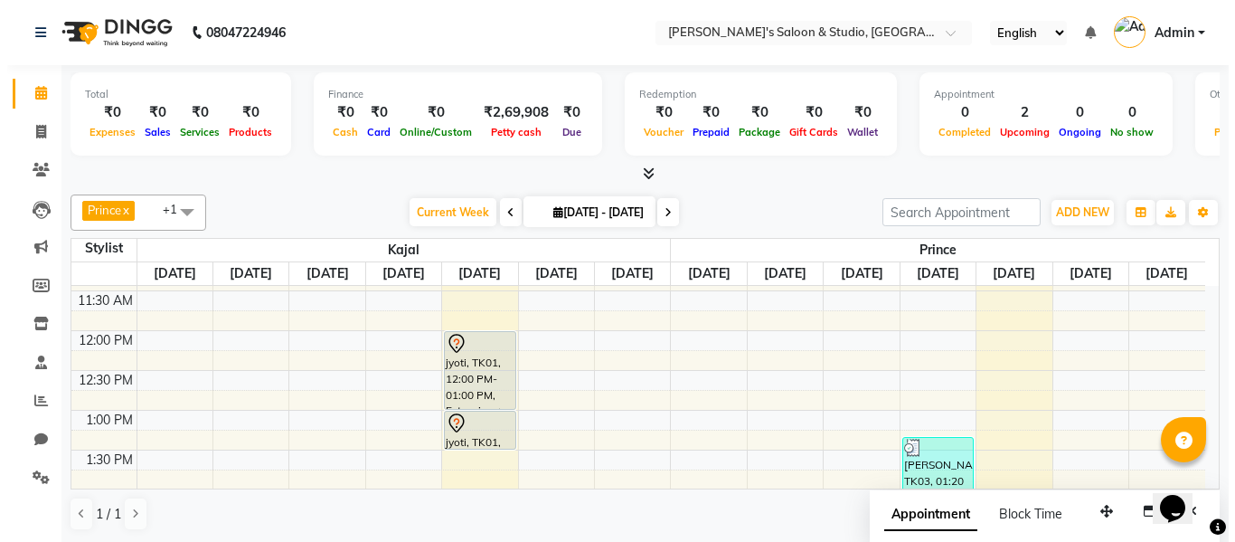
scroll to position [271, 0]
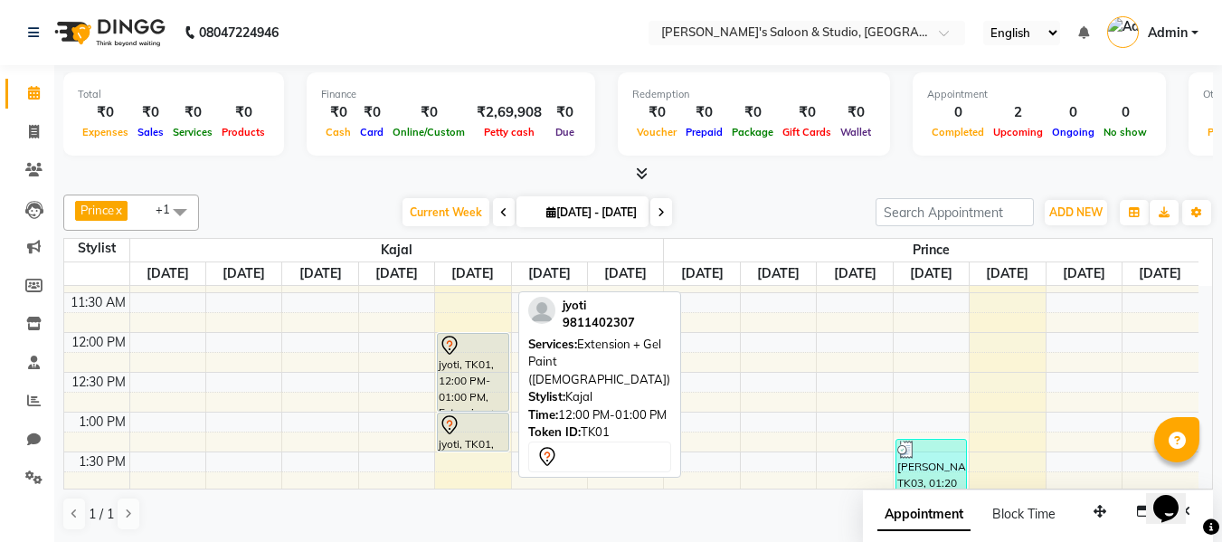
click at [490, 381] on div "jyoti, TK01, 12:00 PM-01:00 PM, Extension + Gel Paint ([DEMOGRAPHIC_DATA])" at bounding box center [473, 372] width 70 height 77
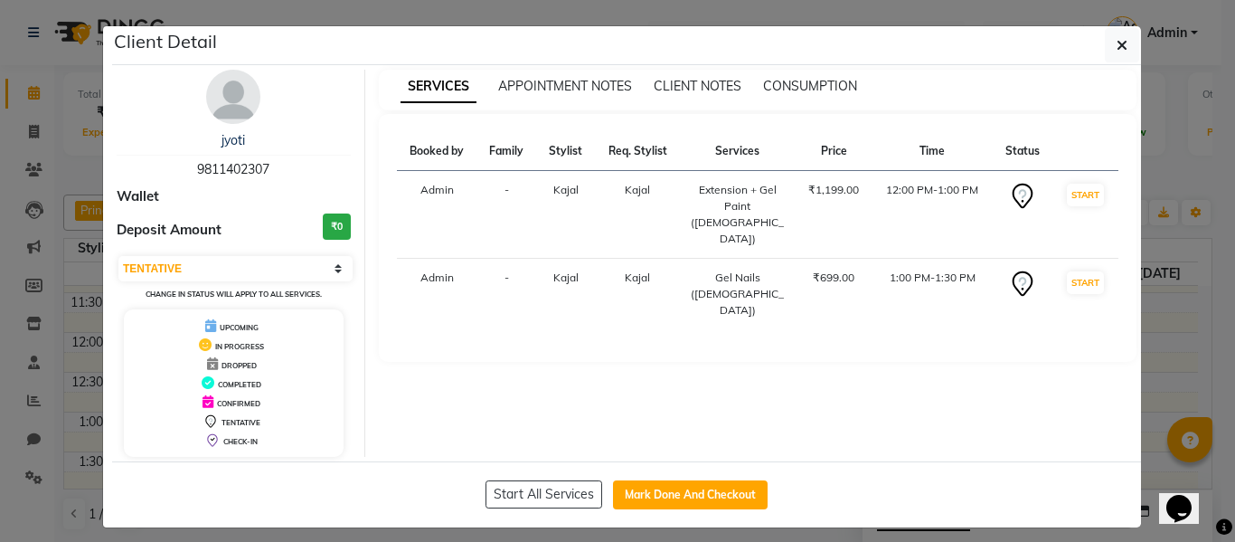
scroll to position [12, 0]
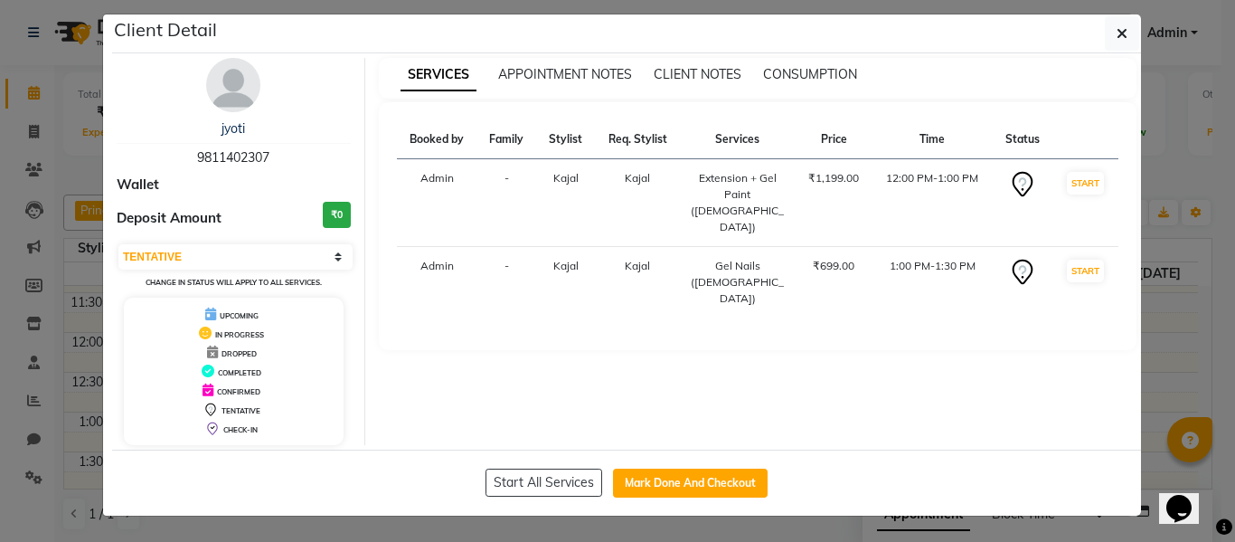
click at [244, 356] on span "DROPPED" at bounding box center [239, 353] width 35 height 9
click at [242, 356] on span "DROPPED" at bounding box center [239, 353] width 35 height 9
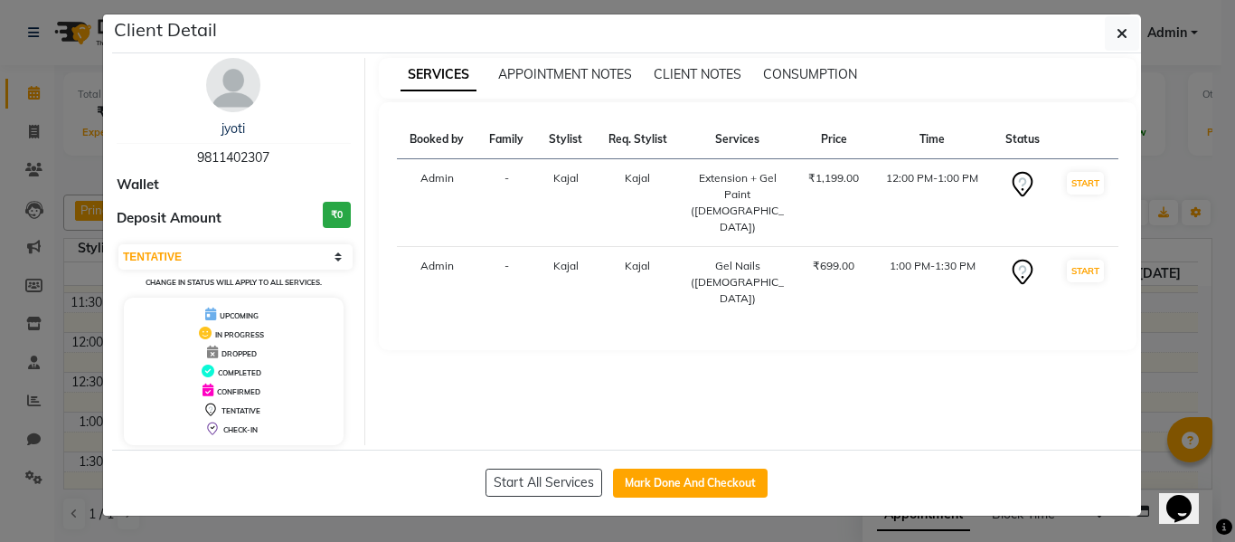
click at [207, 351] on icon at bounding box center [212, 352] width 11 height 13
click at [331, 257] on select "Select IN SERVICE CONFIRMED TENTATIVE CHECK IN MARK DONE DROPPED UPCOMING" at bounding box center [235, 256] width 234 height 25
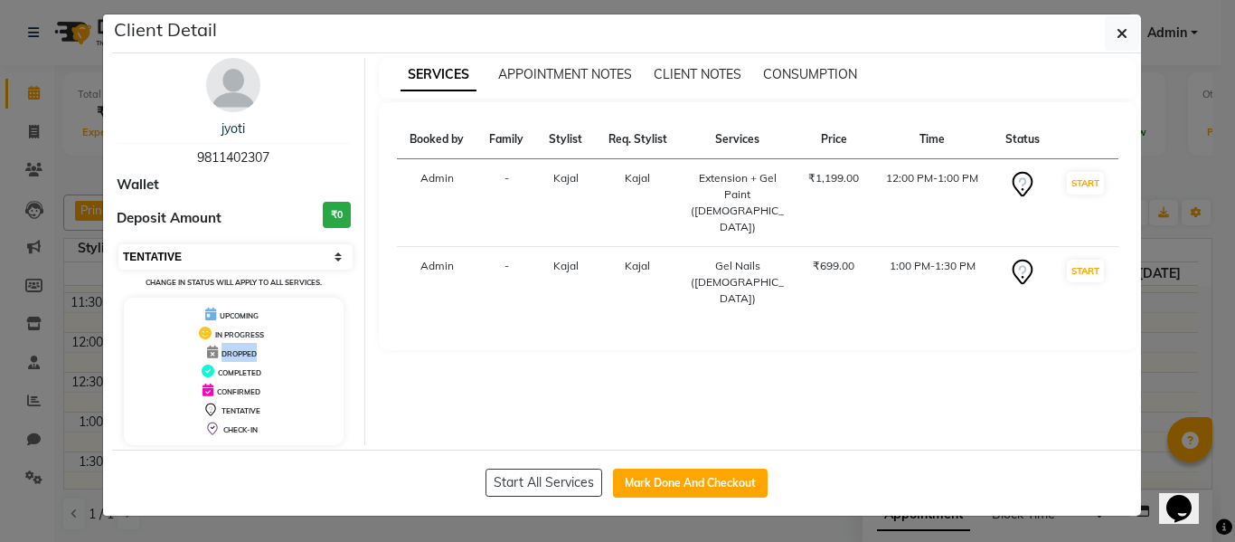
select select "2"
click at [118, 244] on select "Select IN SERVICE CONFIRMED TENTATIVE CHECK IN MARK DONE DROPPED UPCOMING" at bounding box center [235, 256] width 234 height 25
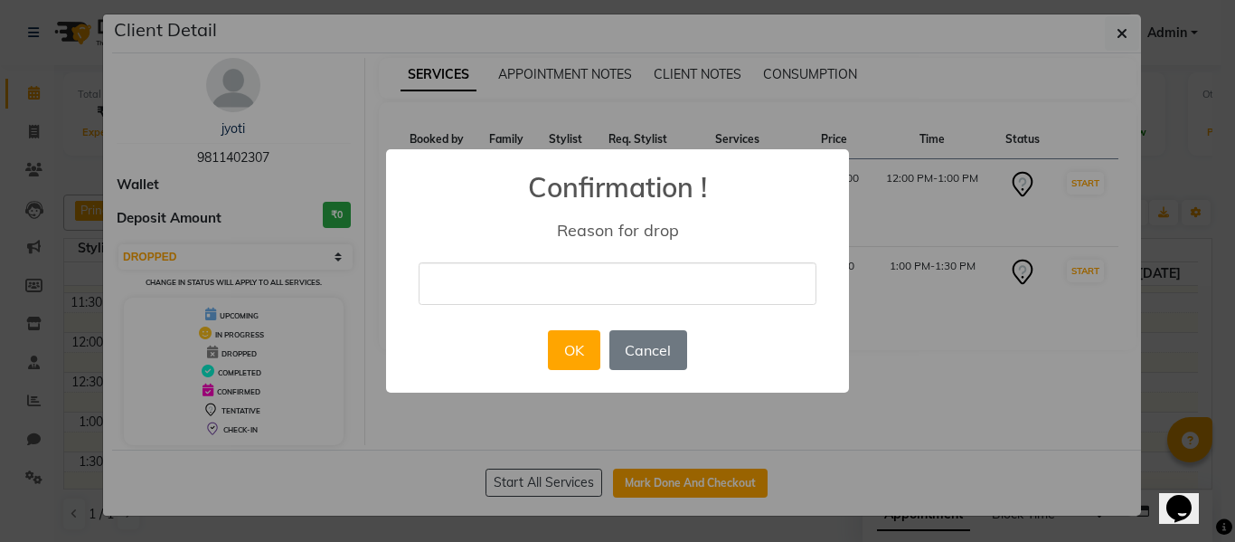
click at [582, 298] on input "text" at bounding box center [618, 283] width 398 height 43
type input "s"
type input "change tym"
click at [585, 363] on button "OK" at bounding box center [574, 350] width 52 height 40
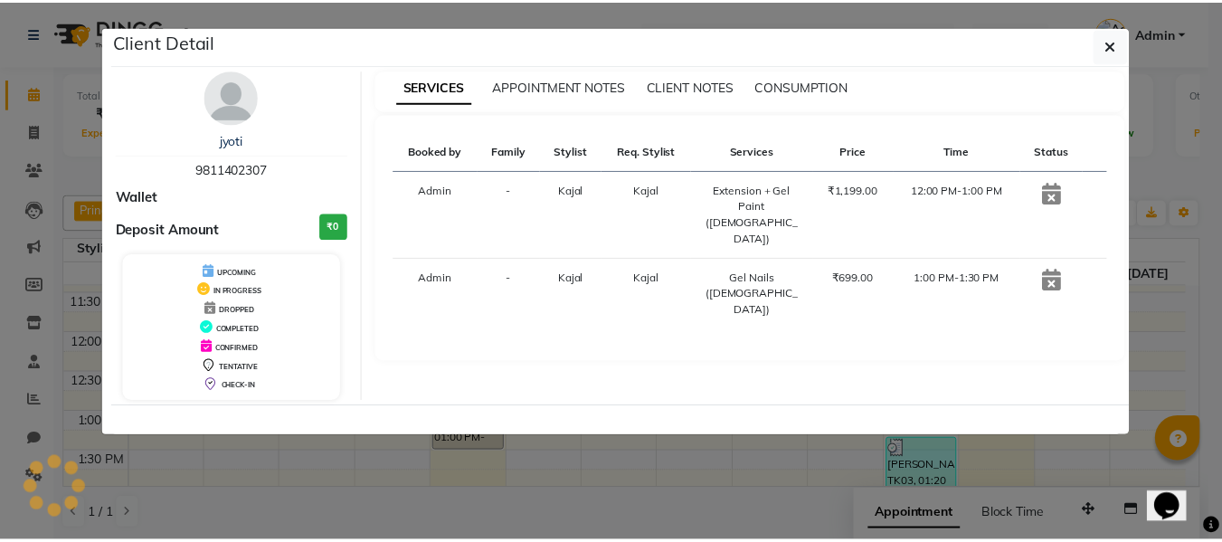
scroll to position [0, 0]
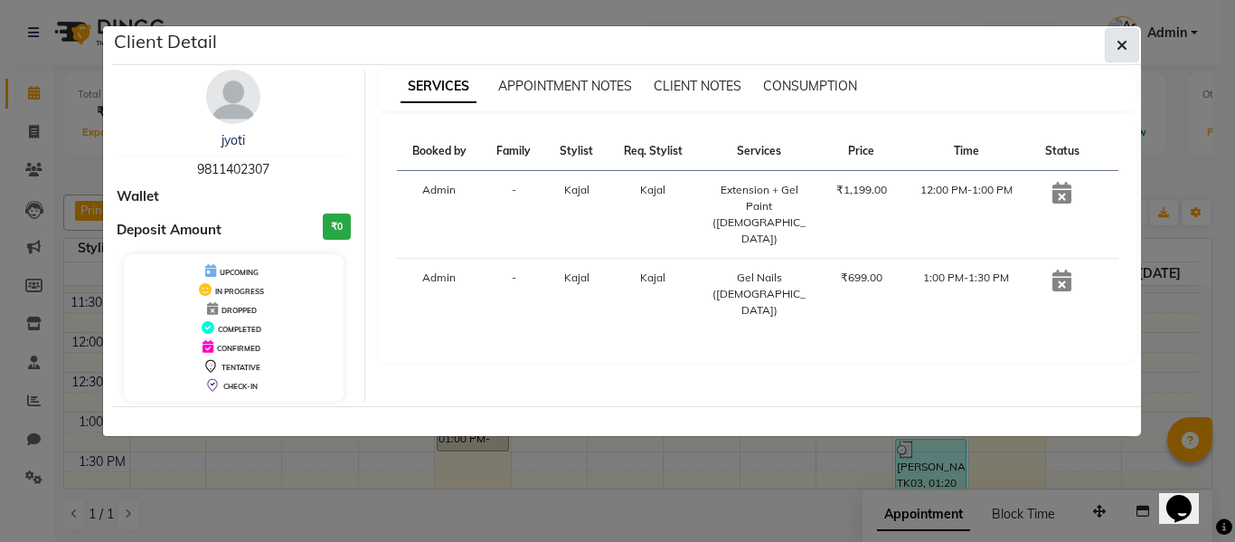
click at [1119, 39] on icon "button" at bounding box center [1122, 45] width 11 height 14
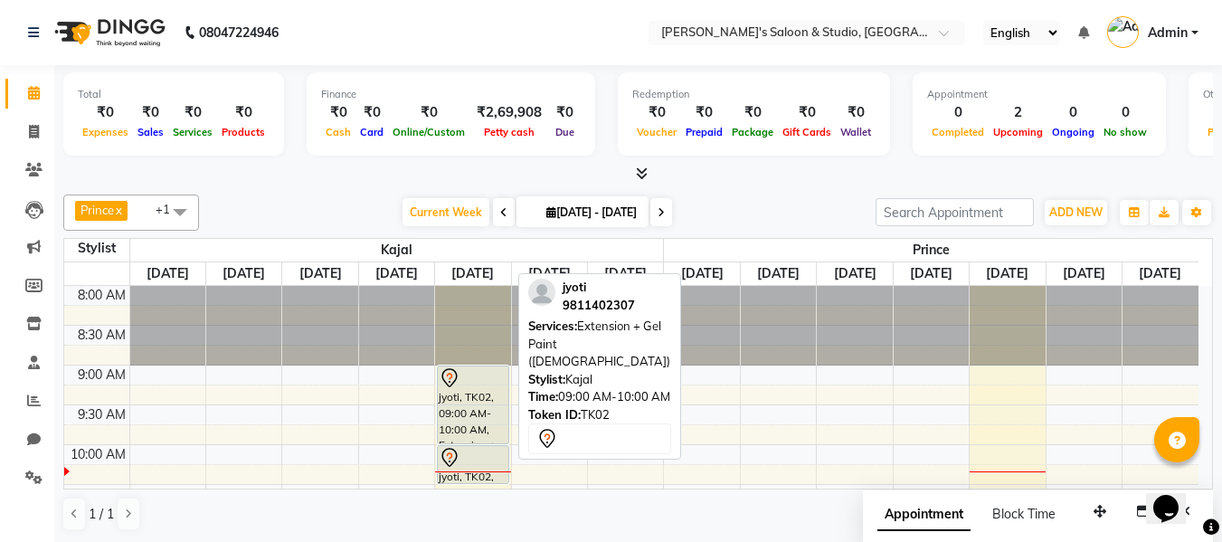
click at [478, 412] on div "jyoti, TK02, 09:00 AM-10:00 AM, Extension + Gel Paint ([DEMOGRAPHIC_DATA])" at bounding box center [473, 404] width 70 height 77
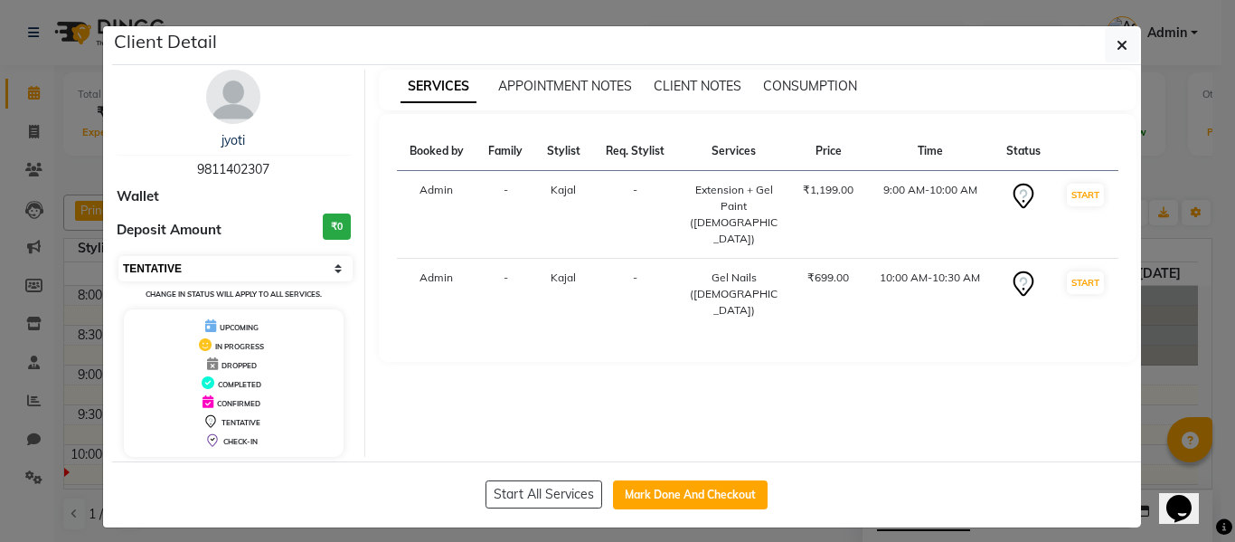
click at [271, 261] on select "Select IN SERVICE CONFIRMED TENTATIVE CHECK IN MARK DONE DROPPED UPCOMING" at bounding box center [235, 268] width 234 height 25
click at [118, 256] on select "Select IN SERVICE CONFIRMED TENTATIVE CHECK IN MARK DONE DROPPED UPCOMING" at bounding box center [235, 268] width 234 height 25
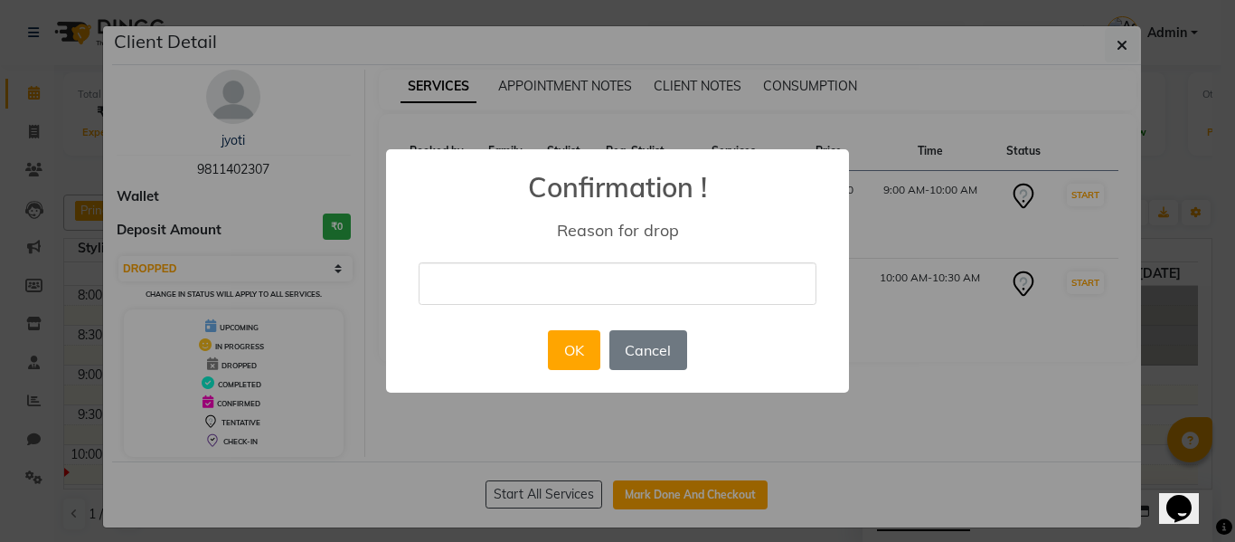
click at [561, 300] on input "text" at bounding box center [618, 283] width 398 height 43
click at [1048, 445] on div "× Confirmation ! Reason for drop OK No Cancel" at bounding box center [617, 271] width 1235 height 542
select select "7"
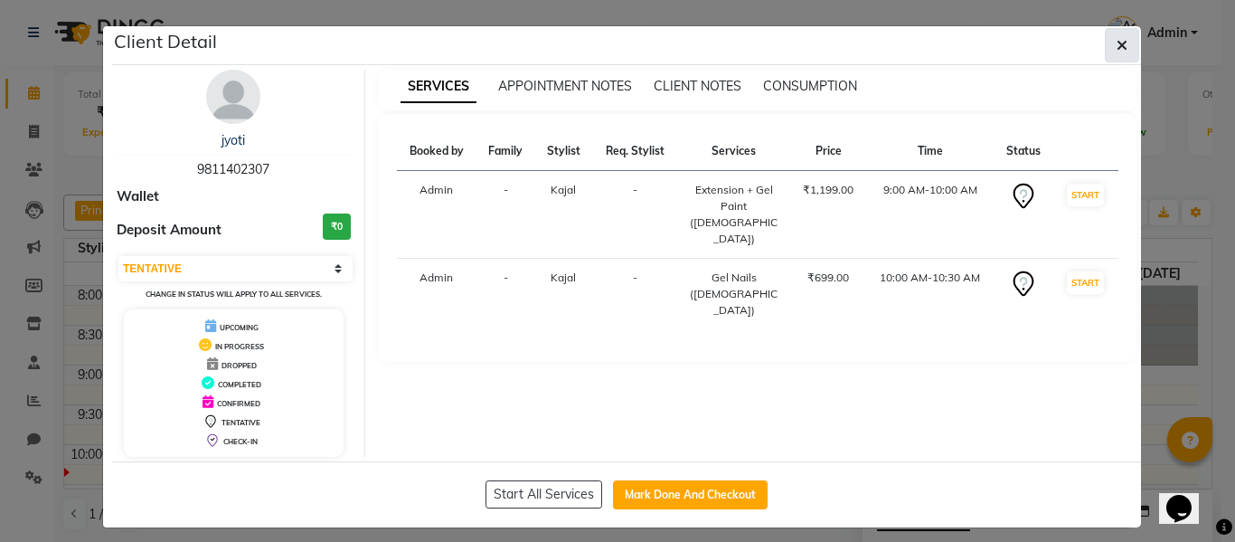
click at [1117, 52] on span "button" at bounding box center [1122, 45] width 11 height 18
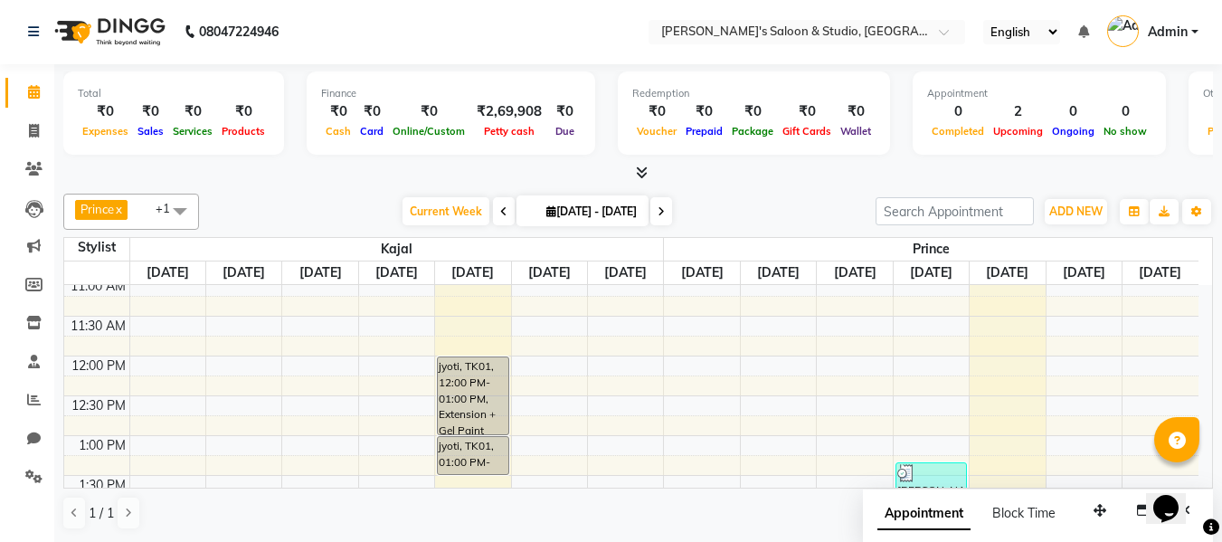
scroll to position [271, 0]
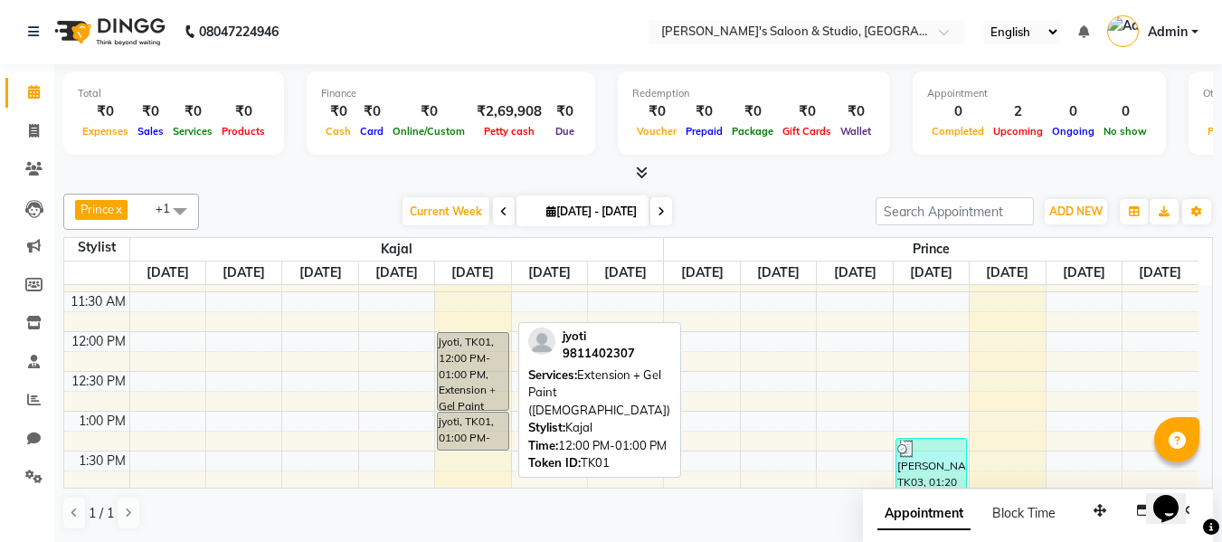
click at [450, 383] on div "jyoti, TK01, 12:00 PM-01:00 PM, Extension + Gel Paint ([DEMOGRAPHIC_DATA])" at bounding box center [473, 371] width 70 height 77
select select "7"
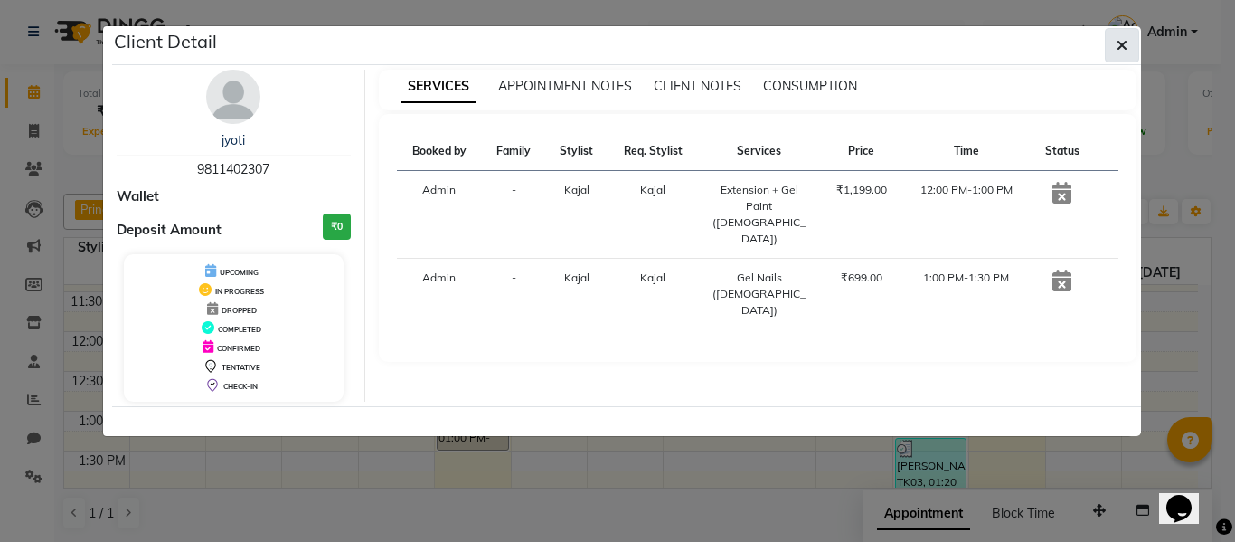
click at [1136, 50] on button "button" at bounding box center [1122, 45] width 34 height 34
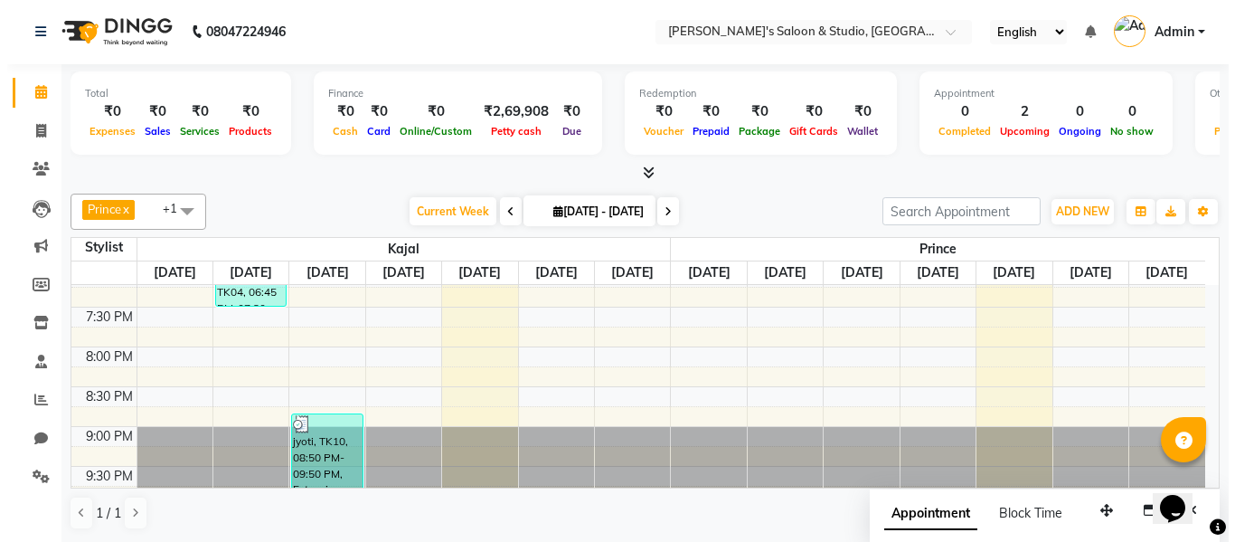
scroll to position [911, 0]
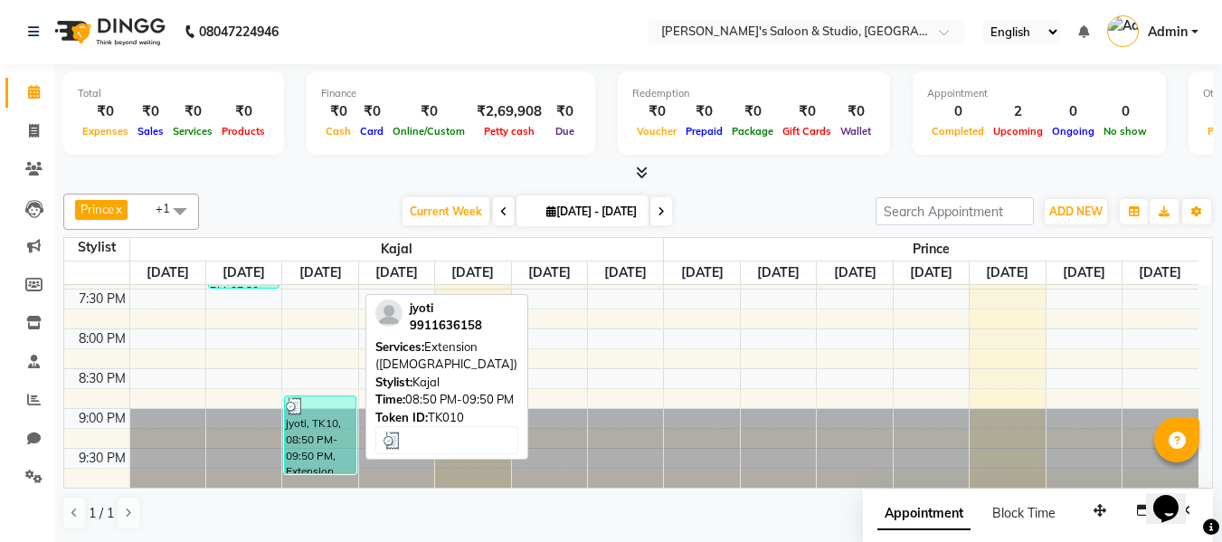
click at [336, 439] on div "jyoti, TK10, 08:50 PM-09:50 PM, Extension ([DEMOGRAPHIC_DATA])" at bounding box center [320, 434] width 70 height 77
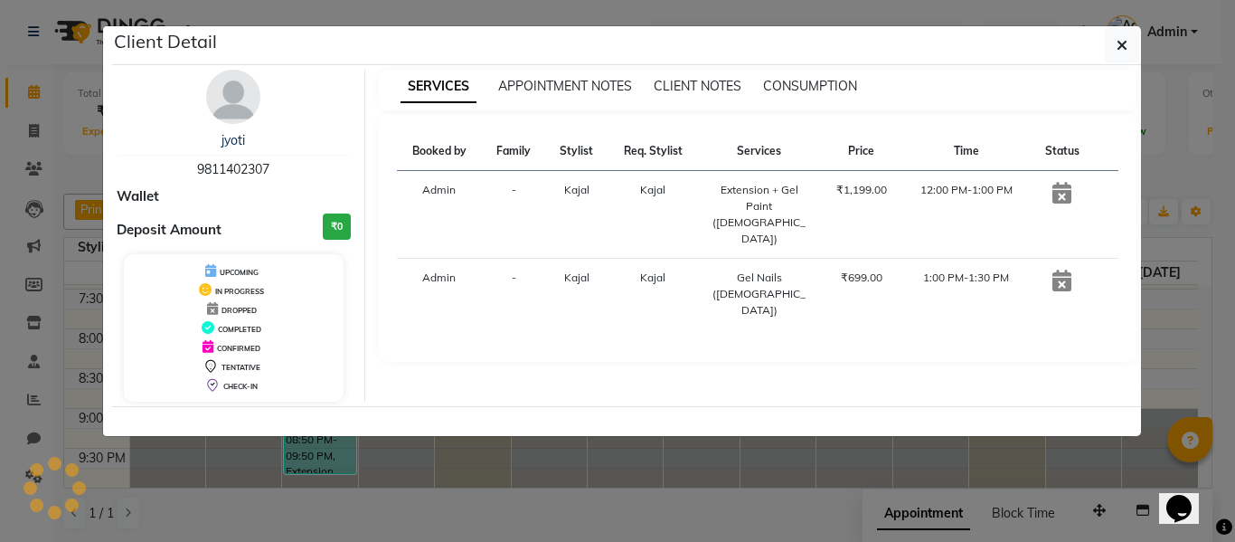
select select "3"
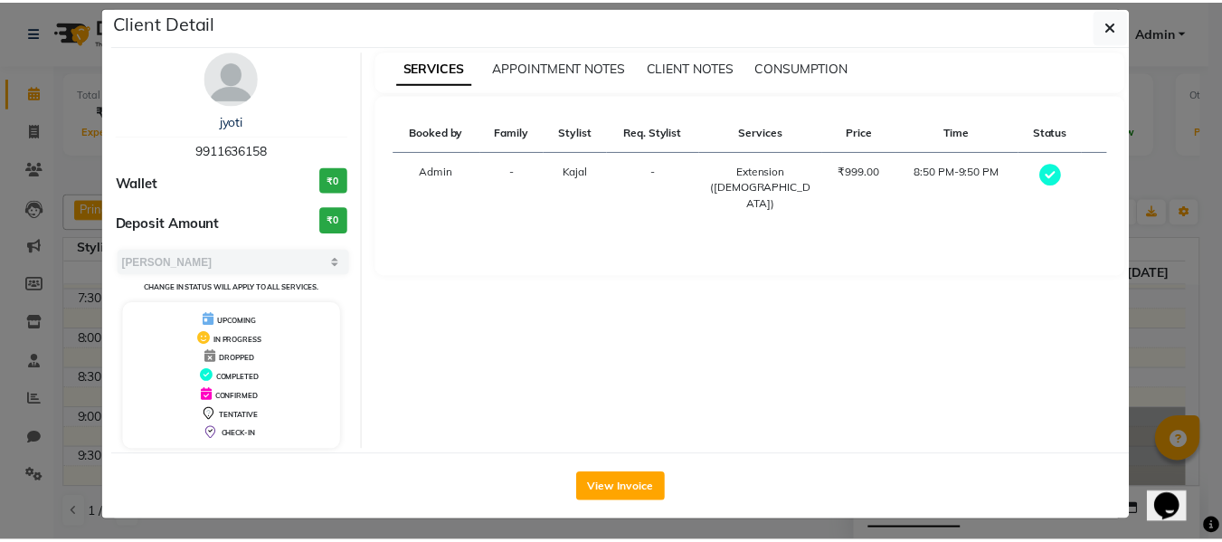
scroll to position [24, 0]
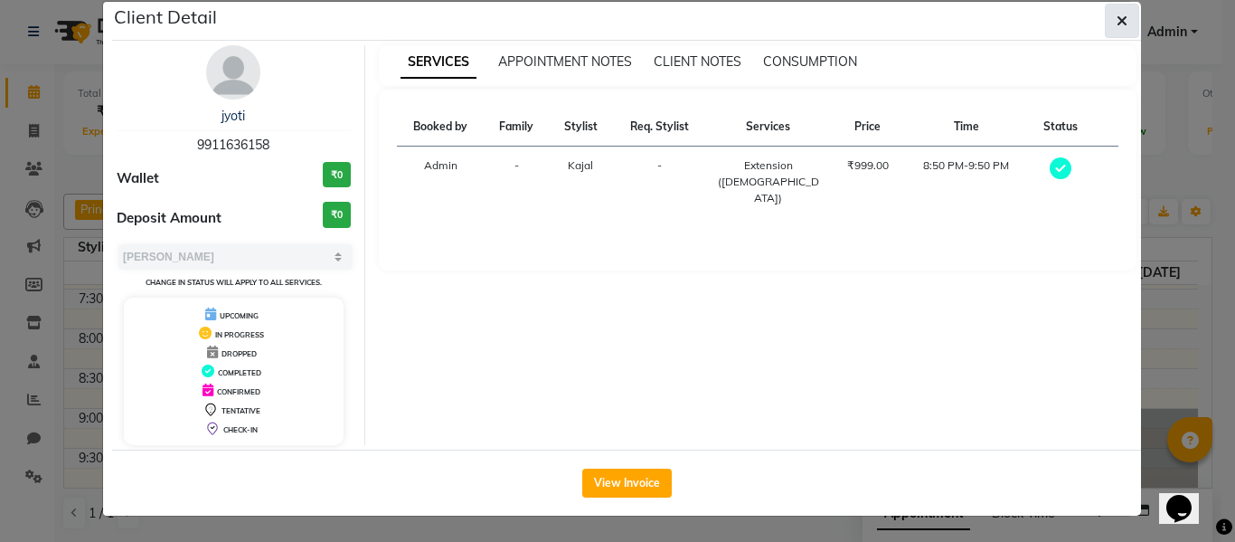
click at [1117, 14] on icon "button" at bounding box center [1122, 21] width 11 height 14
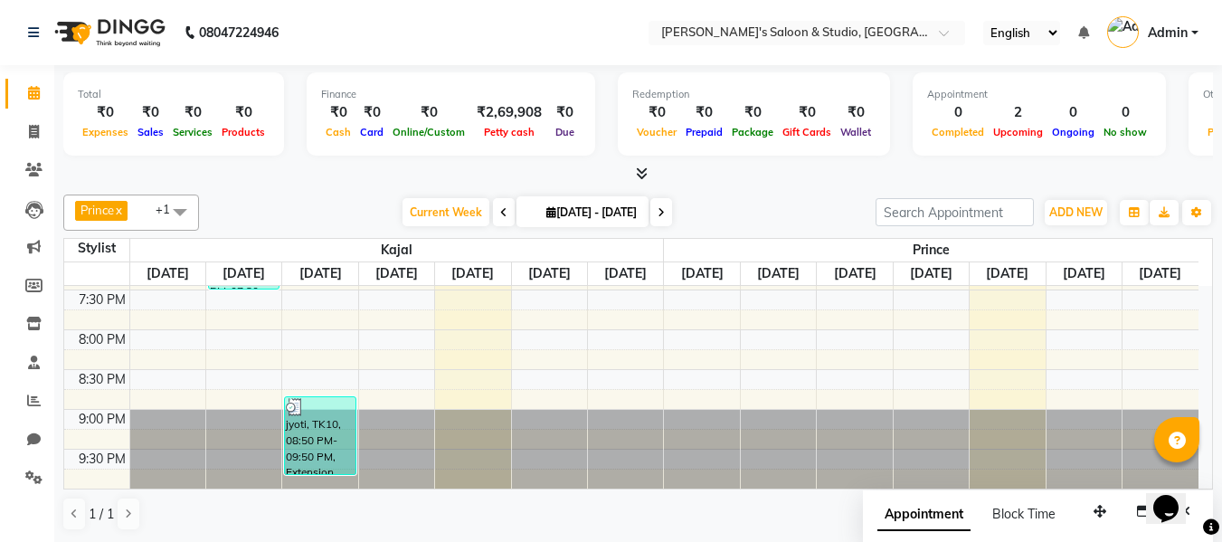
scroll to position [1, 0]
click at [48, 114] on li "Invoice" at bounding box center [27, 131] width 54 height 39
click at [24, 132] on span at bounding box center [34, 131] width 32 height 21
select select "service"
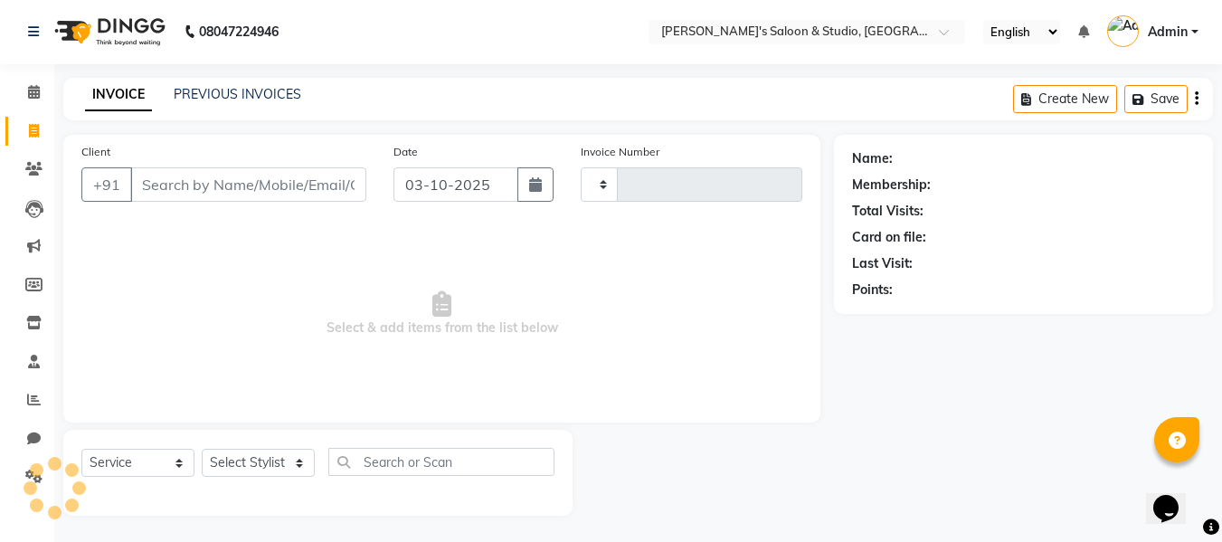
type input "0723"
select select "7536"
drag, startPoint x: 137, startPoint y: 179, endPoint x: 138, endPoint y: 191, distance: 11.8
click at [138, 188] on input "Client" at bounding box center [248, 185] width 236 height 34
